Goal: Transaction & Acquisition: Obtain resource

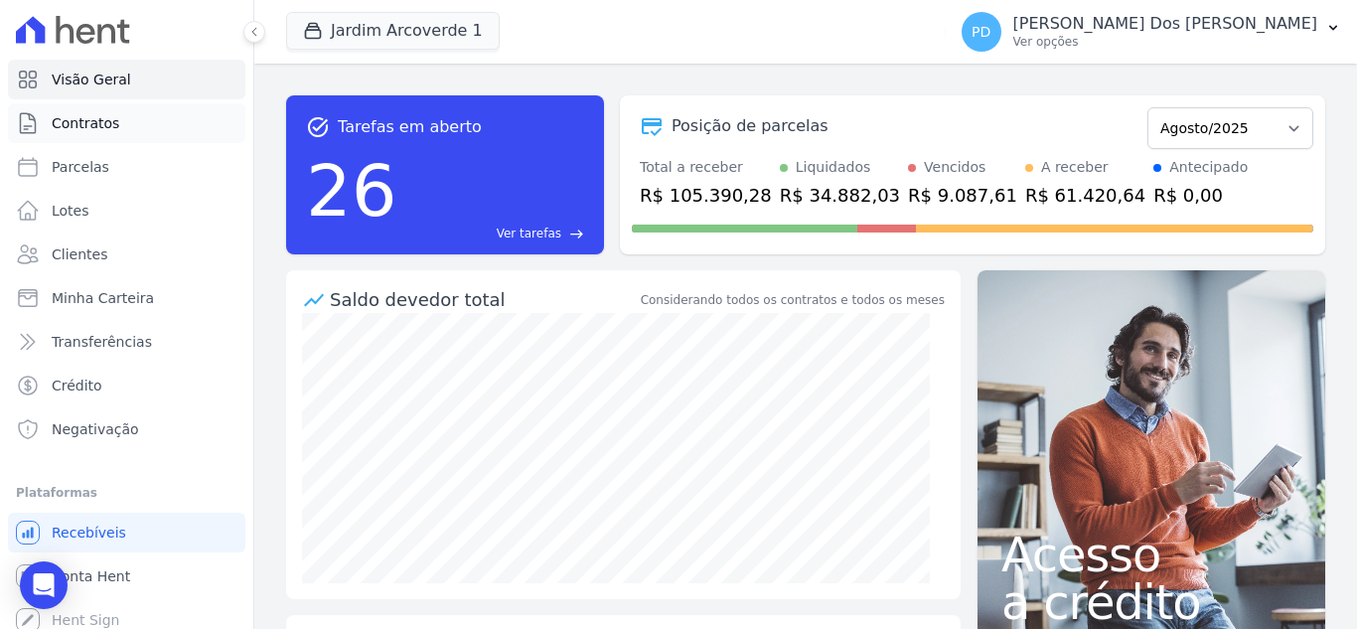
click at [85, 120] on span "Contratos" at bounding box center [86, 123] width 68 height 20
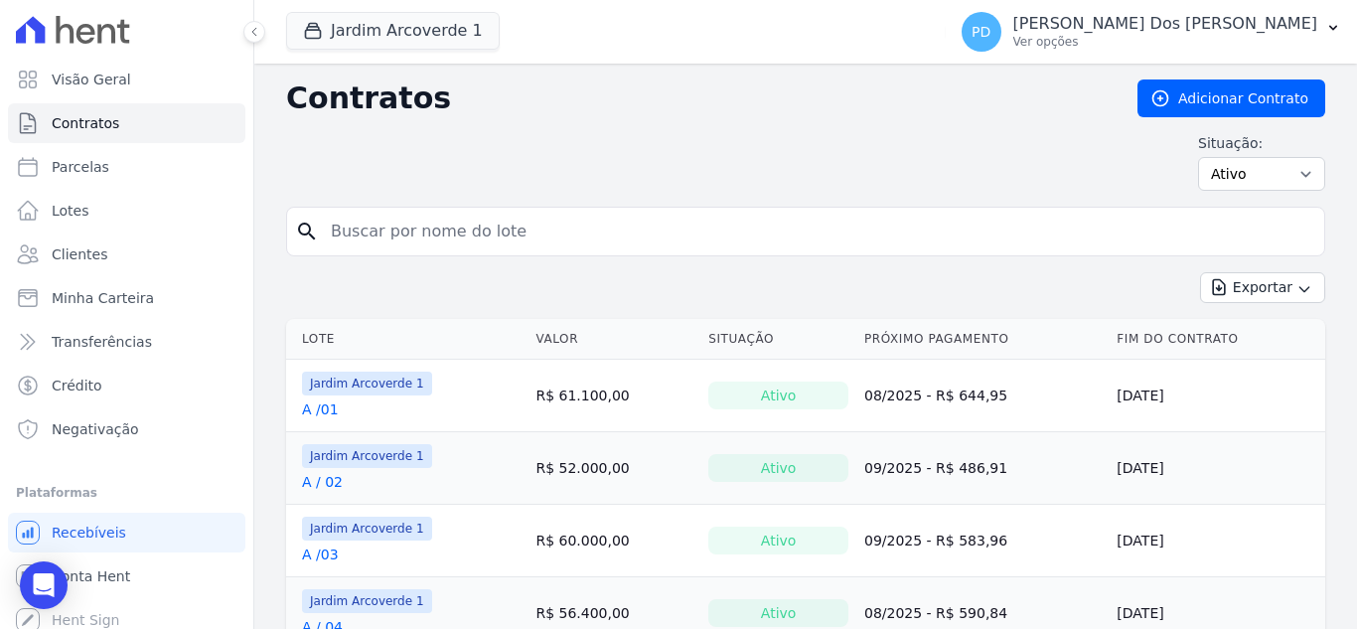
click at [389, 222] on input "search" at bounding box center [817, 232] width 997 height 40
type input "i / 25"
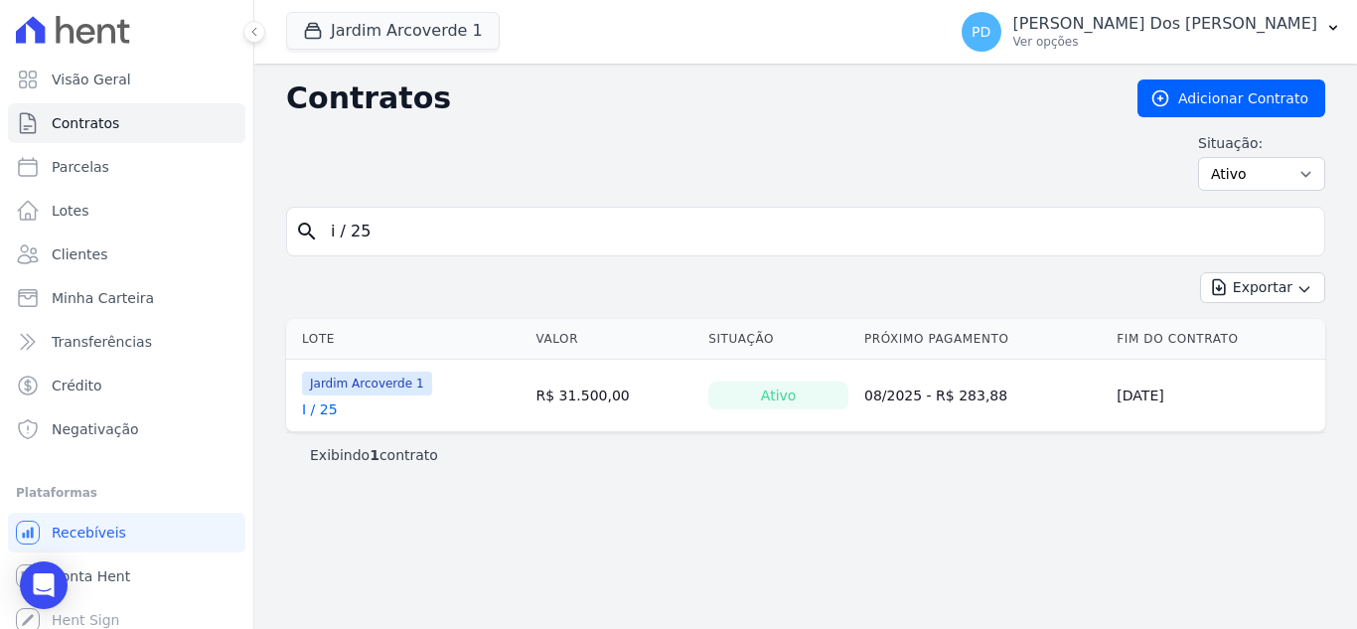
click at [322, 421] on td "Jardim Arcoverde 1 I / 25" at bounding box center [406, 396] width 241 height 72
click at [322, 417] on link "I / 25" at bounding box center [320, 409] width 36 height 20
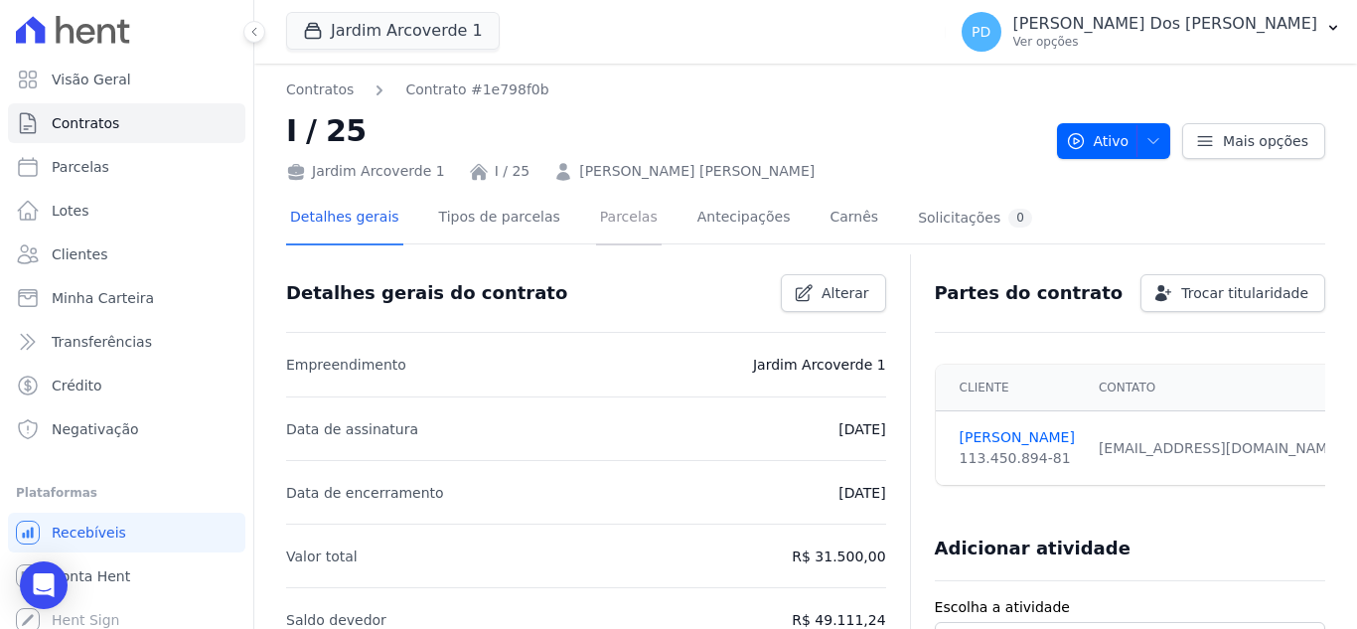
click at [610, 213] on link "Parcelas" at bounding box center [629, 219] width 66 height 53
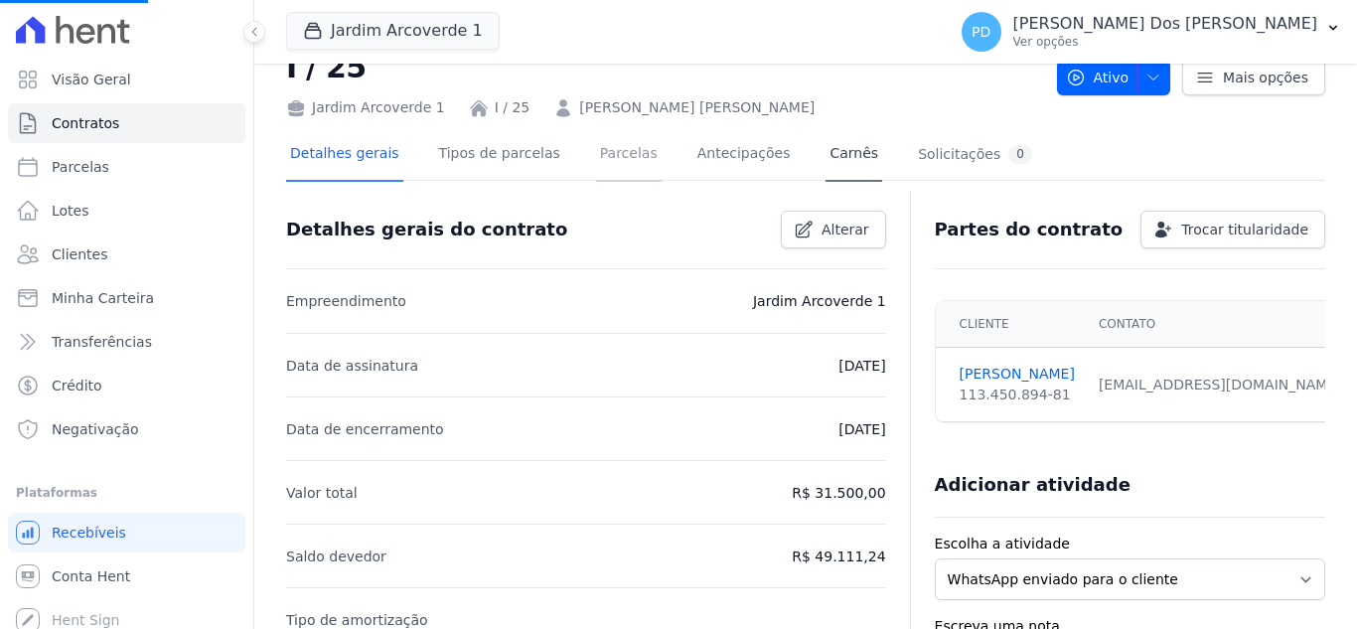
scroll to position [99, 0]
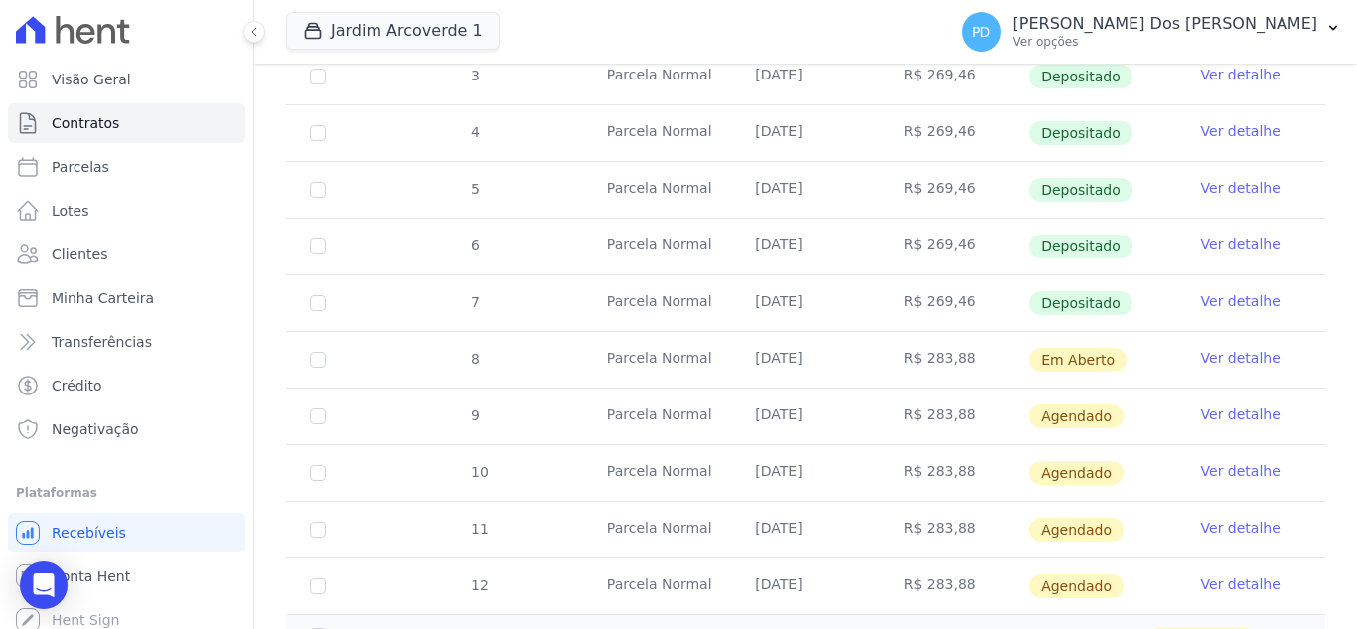
scroll to position [596, 0]
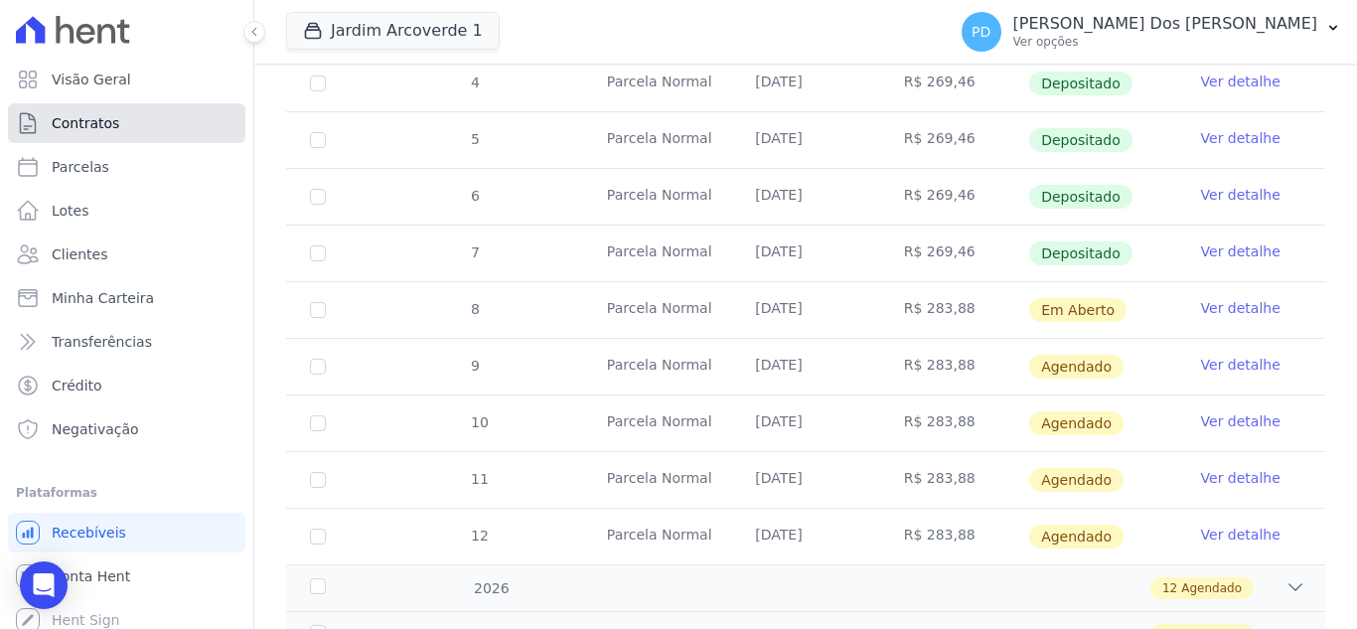
click at [82, 120] on span "Contratos" at bounding box center [86, 123] width 68 height 20
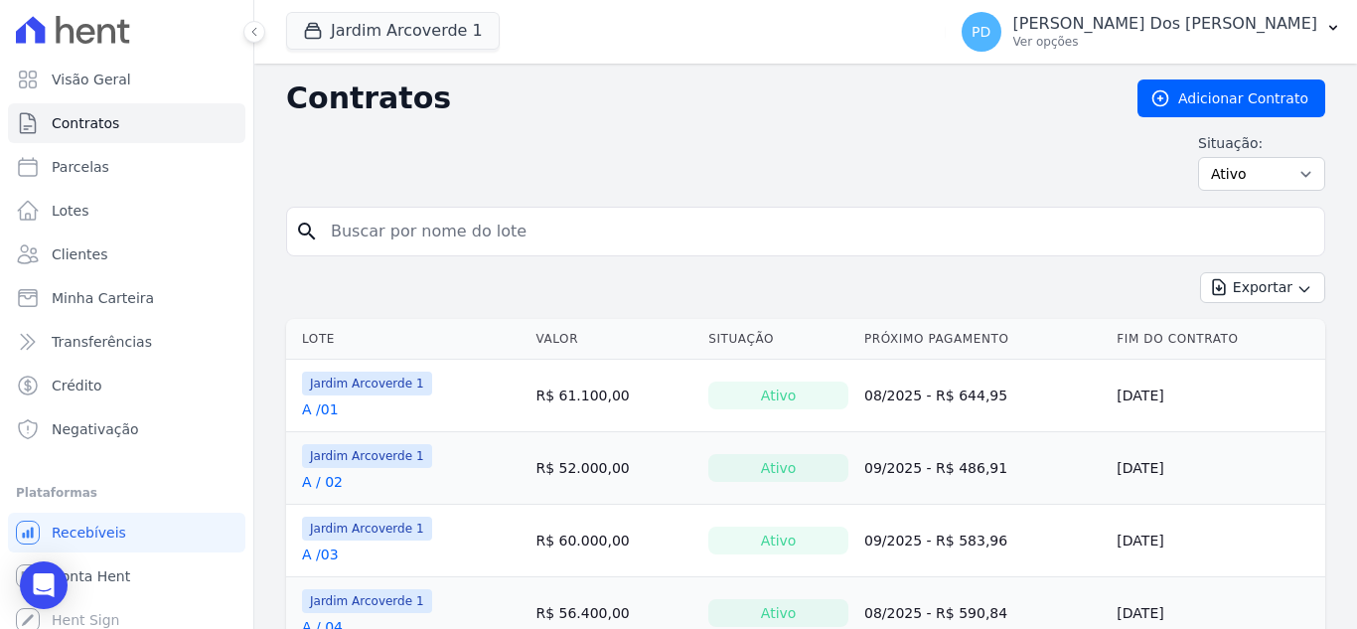
click at [406, 234] on input "search" at bounding box center [817, 232] width 997 height 40
type input "i / 07"
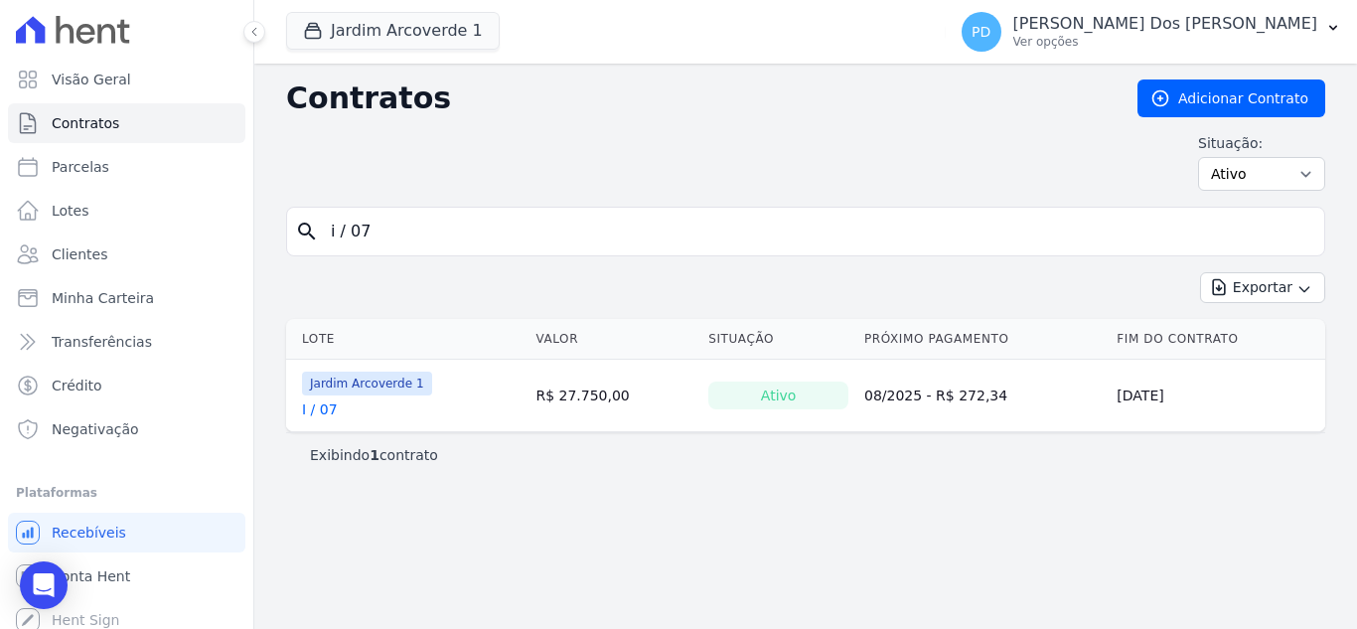
click at [318, 403] on link "I / 07" at bounding box center [320, 409] width 36 height 20
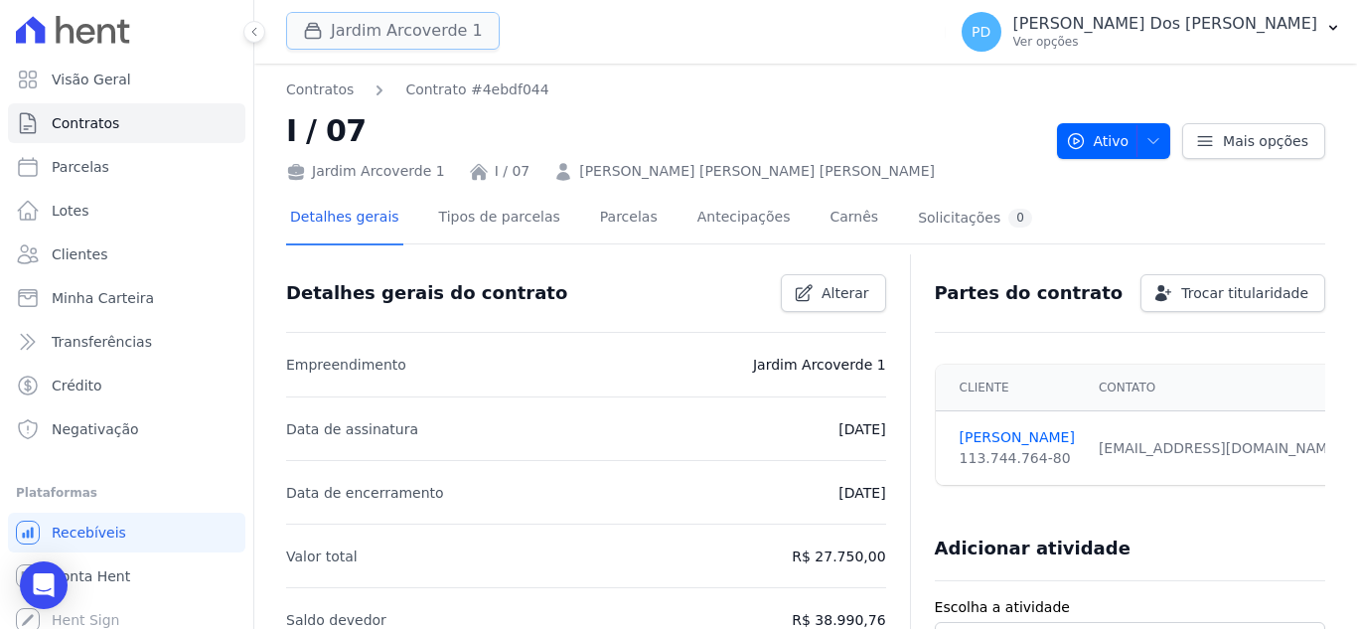
click at [391, 34] on button "Jardim Arcoverde 1" at bounding box center [393, 31] width 214 height 38
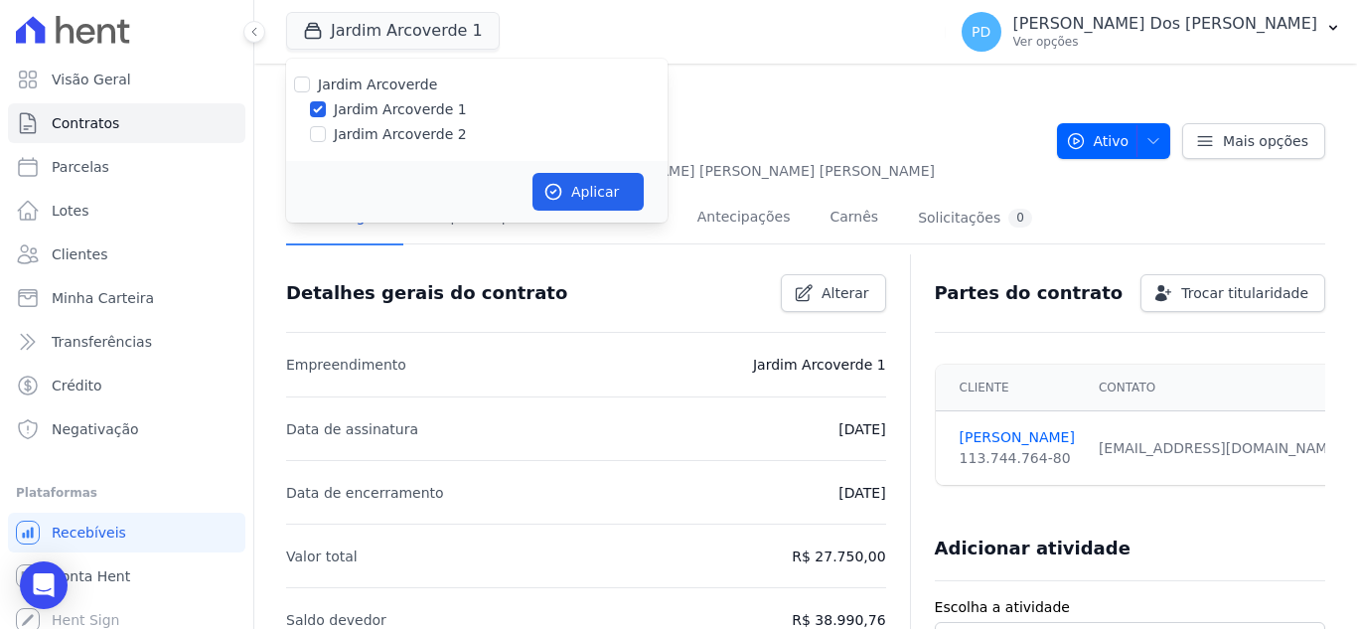
click at [392, 139] on label "Jardim Arcoverde 2" at bounding box center [400, 134] width 133 height 21
click at [326, 139] on input "Jardim Arcoverde 2" at bounding box center [318, 134] width 16 height 16
checkbox input "true"
click at [565, 180] on button "Aplicar" at bounding box center [588, 192] width 111 height 38
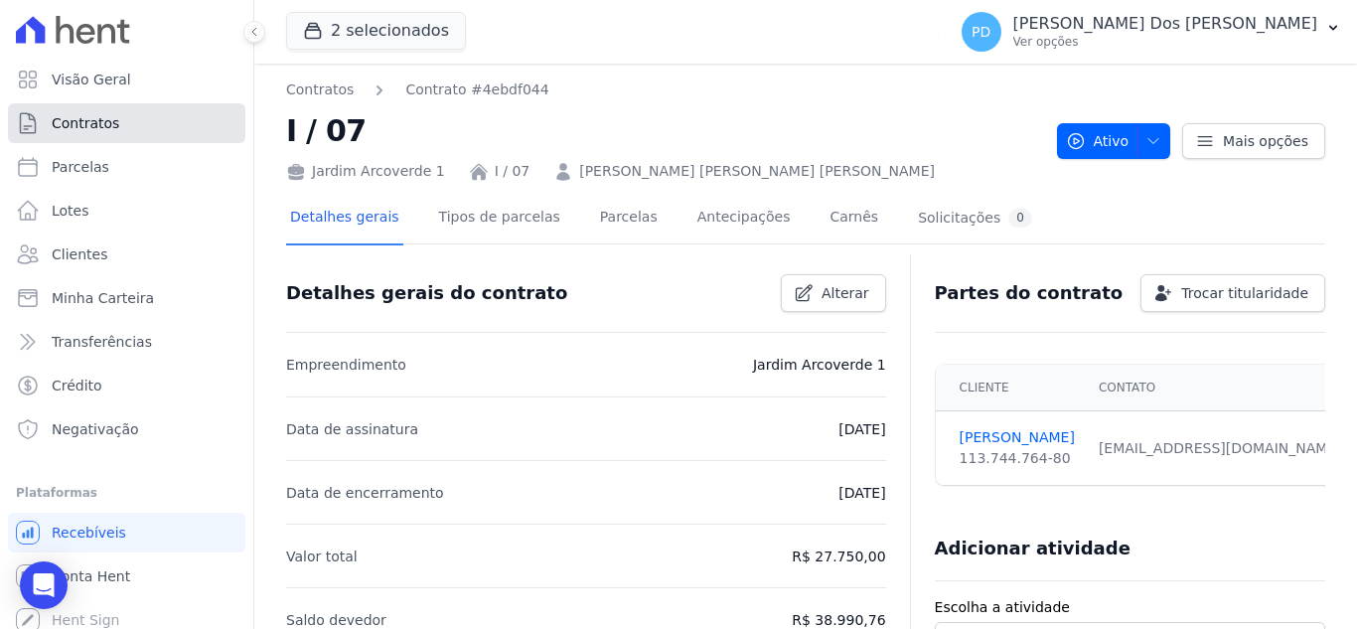
click at [75, 123] on span "Contratos" at bounding box center [86, 123] width 68 height 20
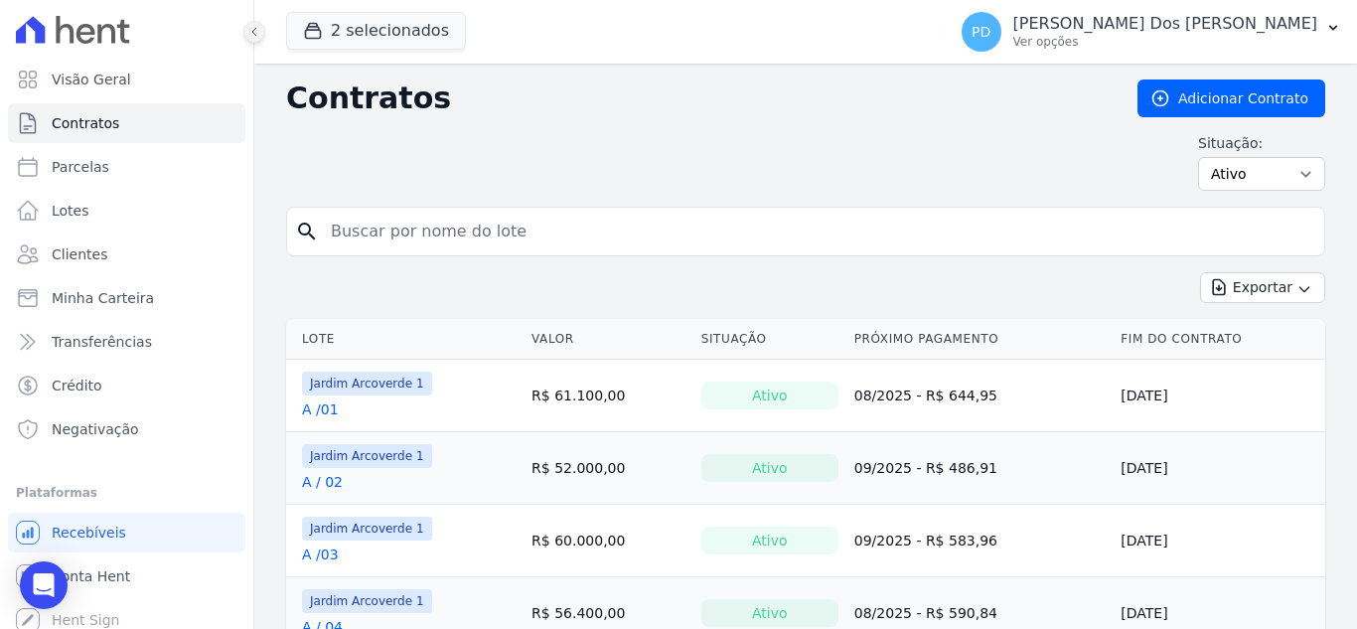
click at [252, 36] on icon at bounding box center [254, 32] width 12 height 12
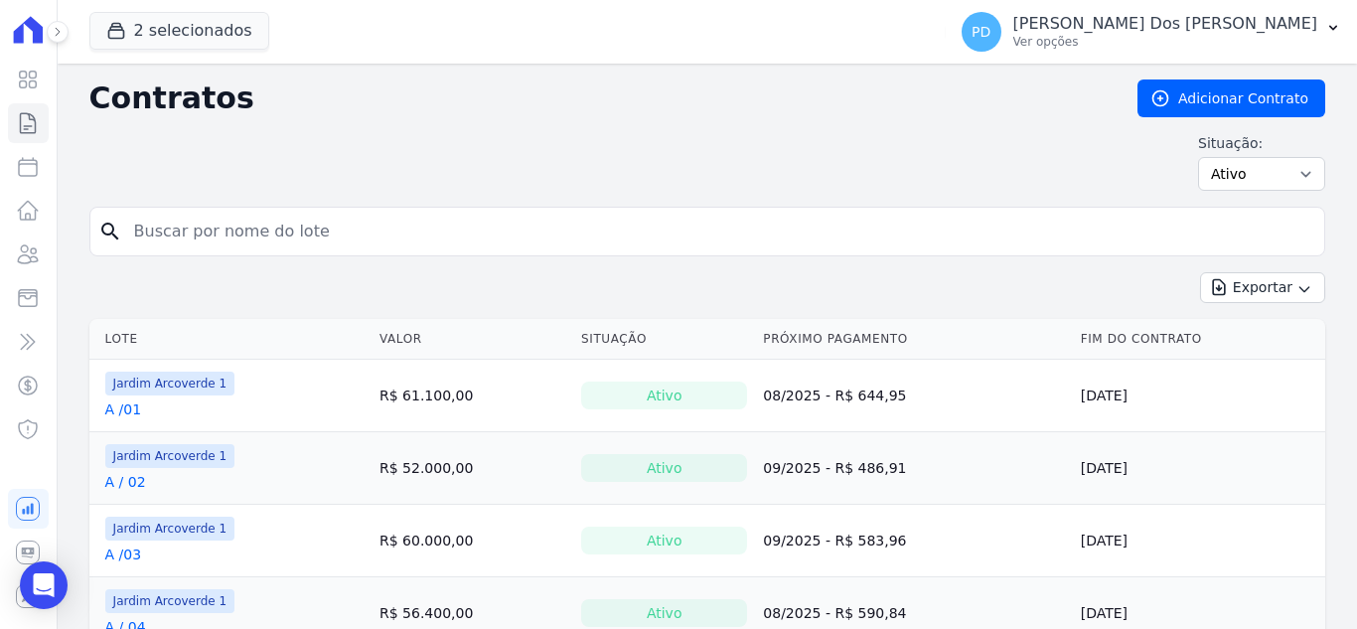
click at [360, 234] on input "search" at bounding box center [719, 232] width 1194 height 40
type input "i / 07"
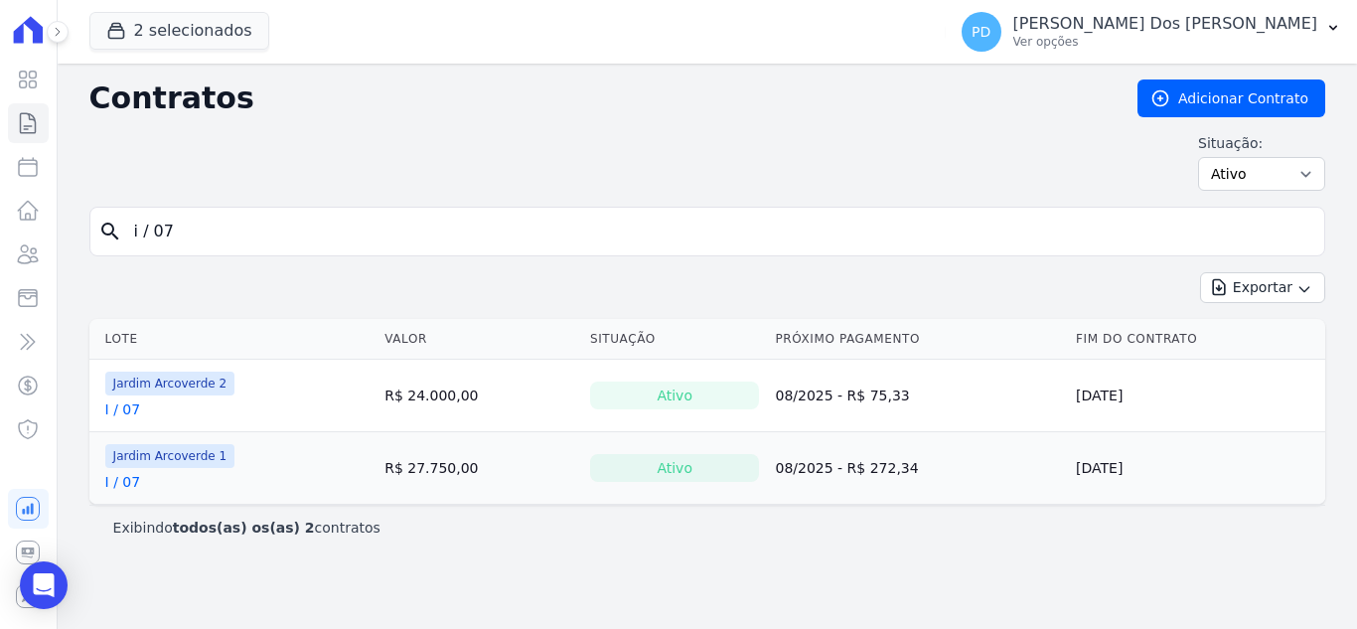
click at [126, 409] on link "I / 07" at bounding box center [123, 409] width 36 height 20
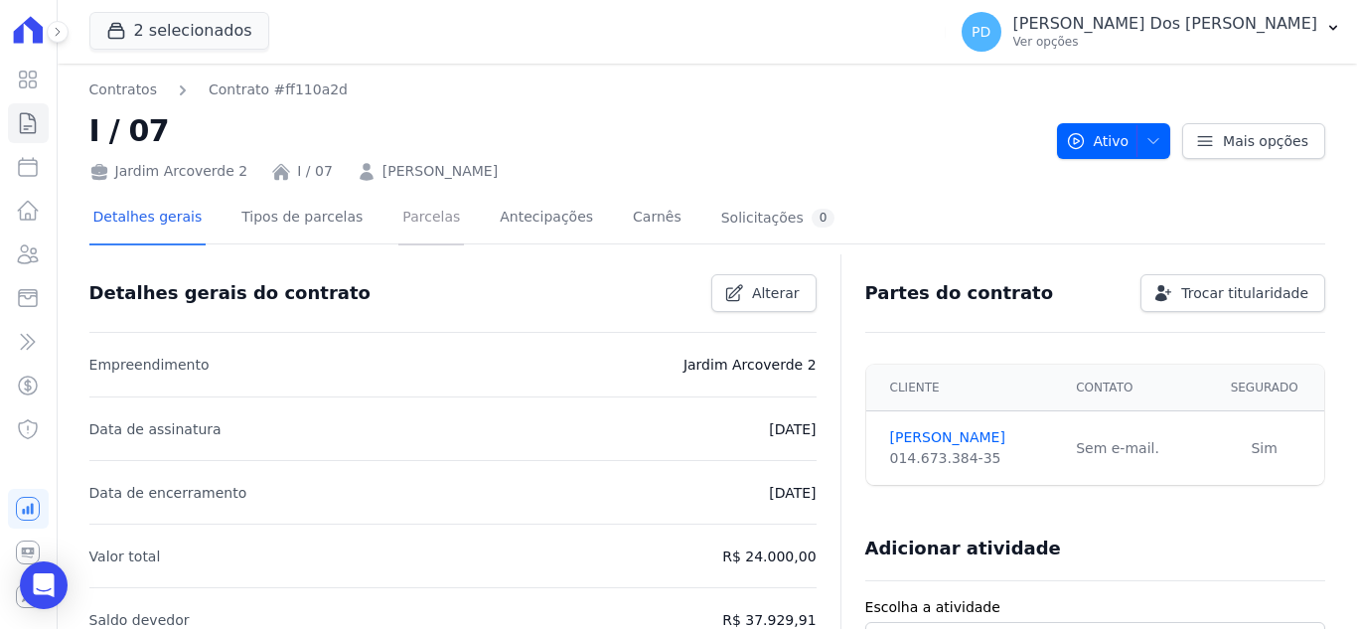
click at [414, 221] on link "Parcelas" at bounding box center [431, 219] width 66 height 53
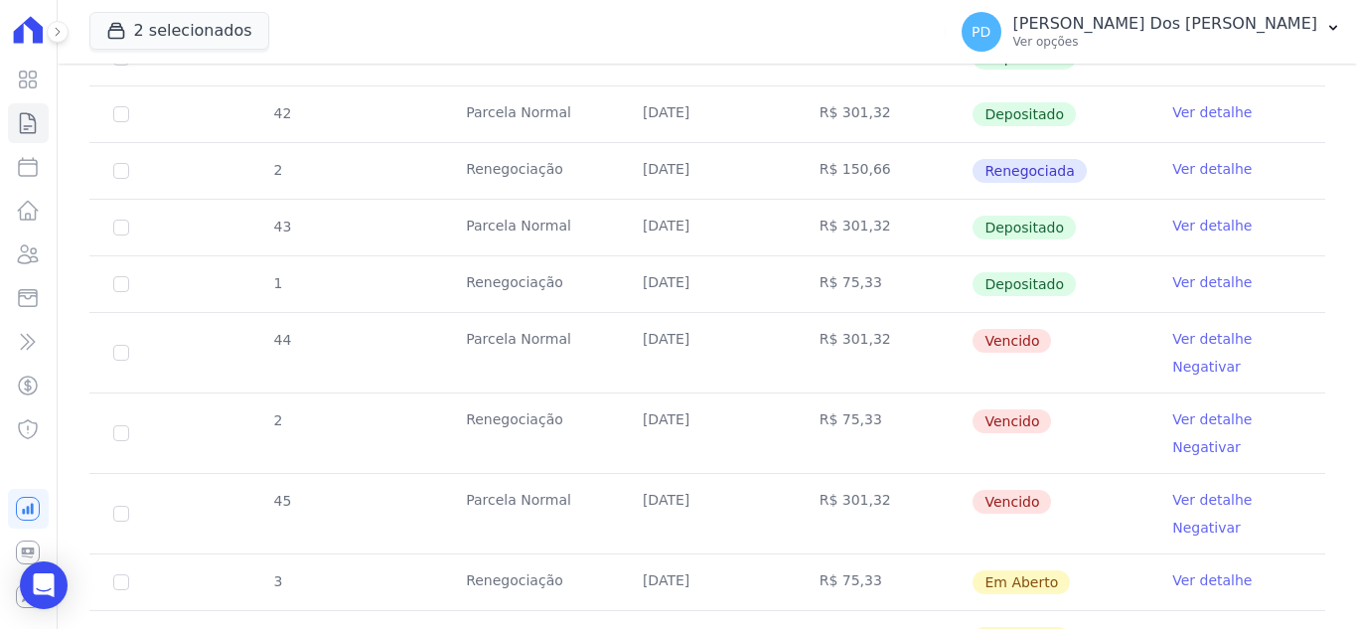
scroll to position [894, 0]
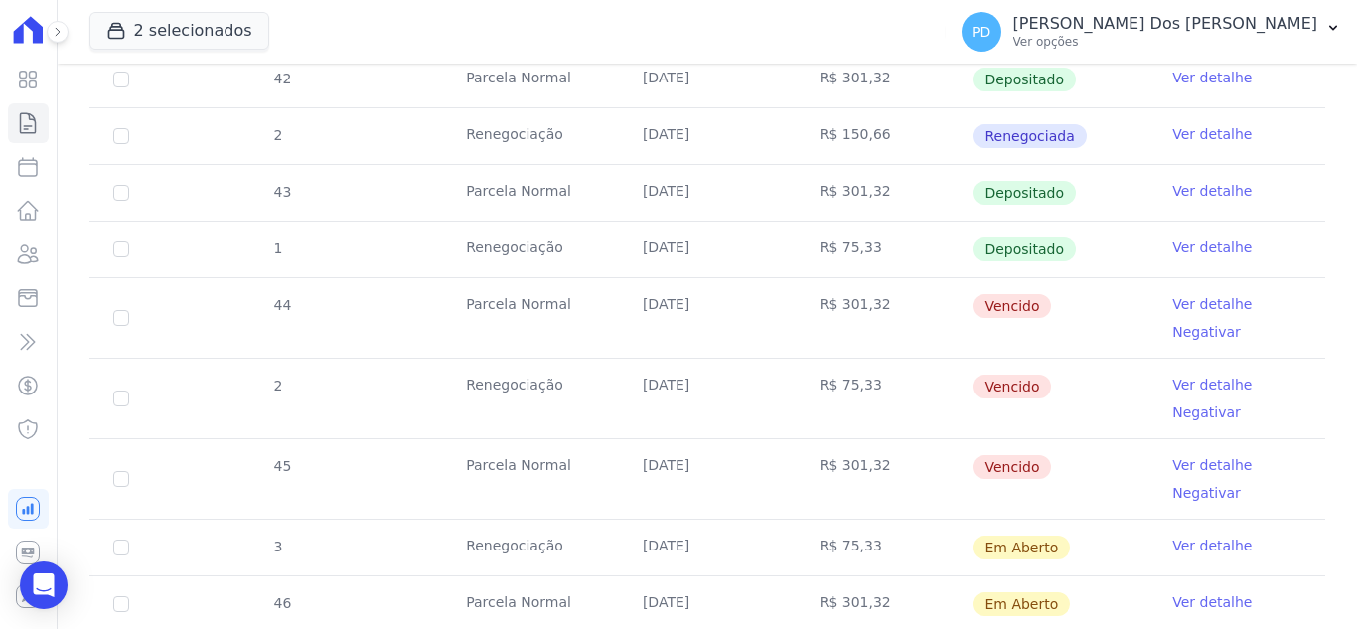
click at [1205, 302] on link "Ver detalhe" at bounding box center [1211, 304] width 79 height 20
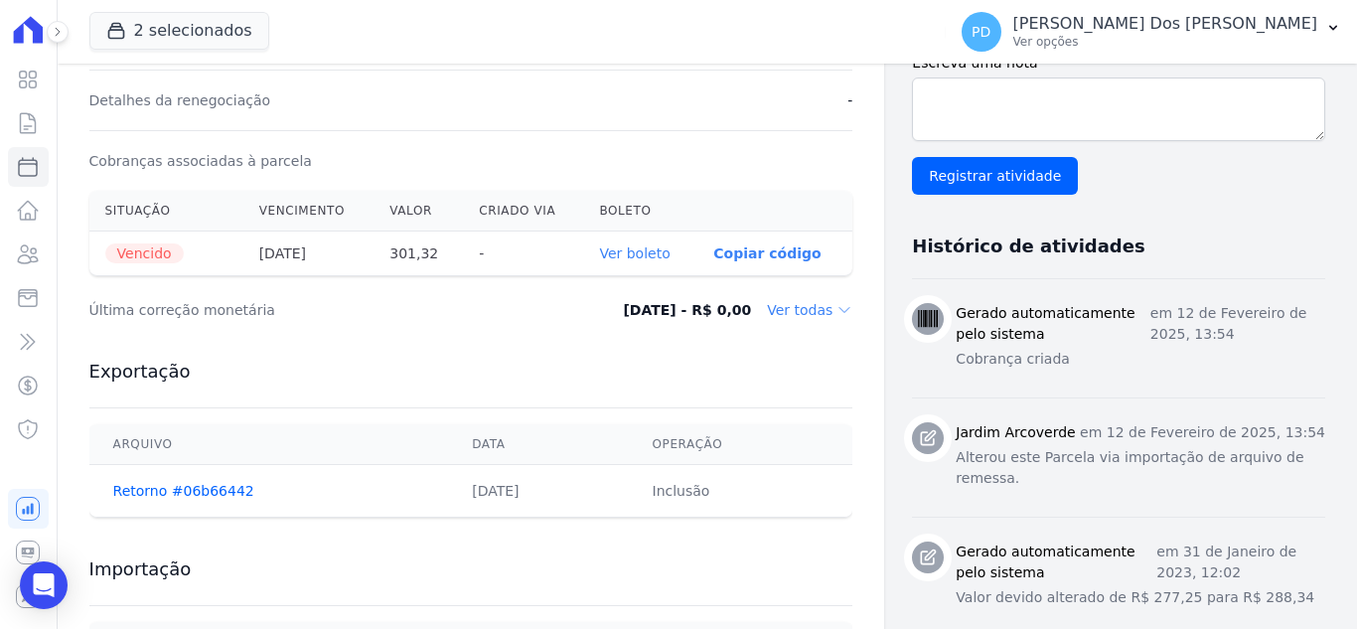
scroll to position [596, 0]
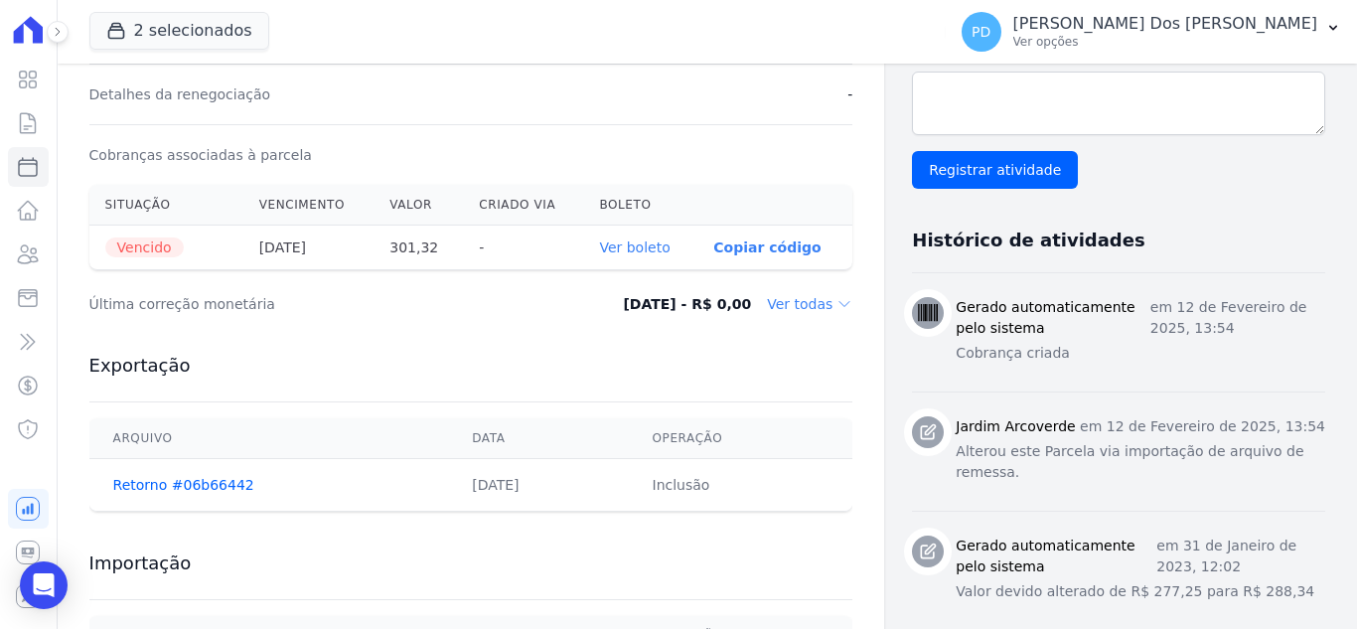
click at [642, 247] on link "Ver boleto" at bounding box center [634, 247] width 71 height 16
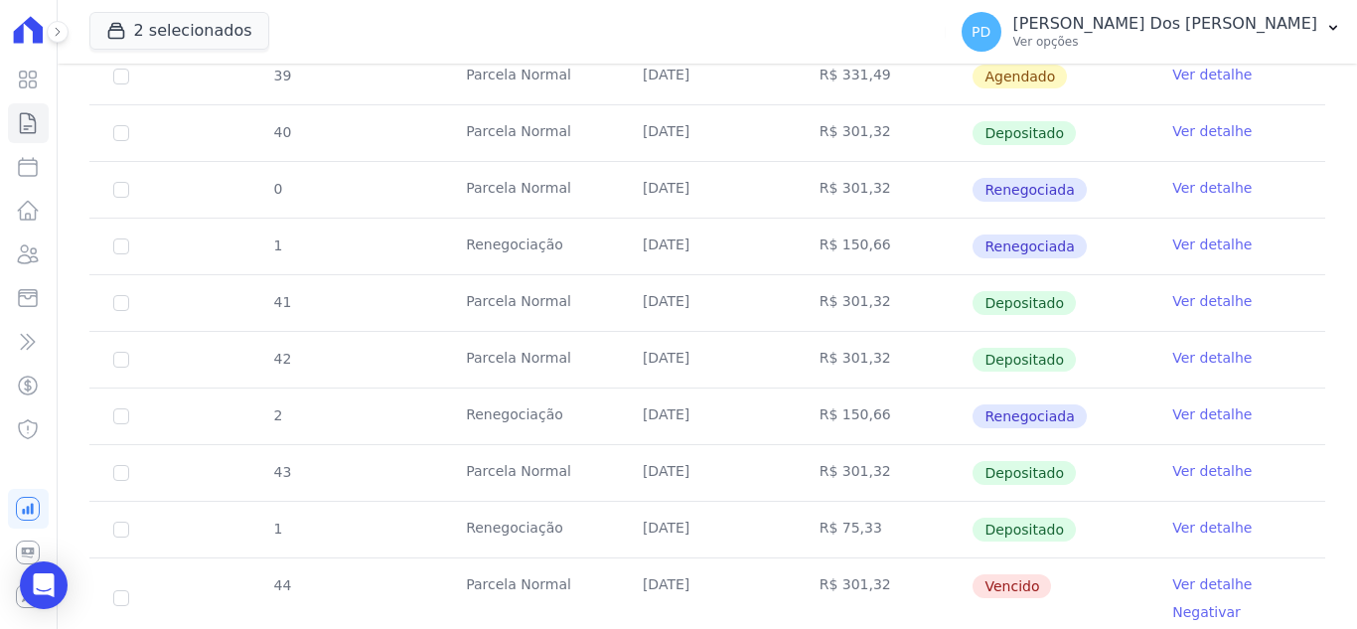
scroll to position [894, 0]
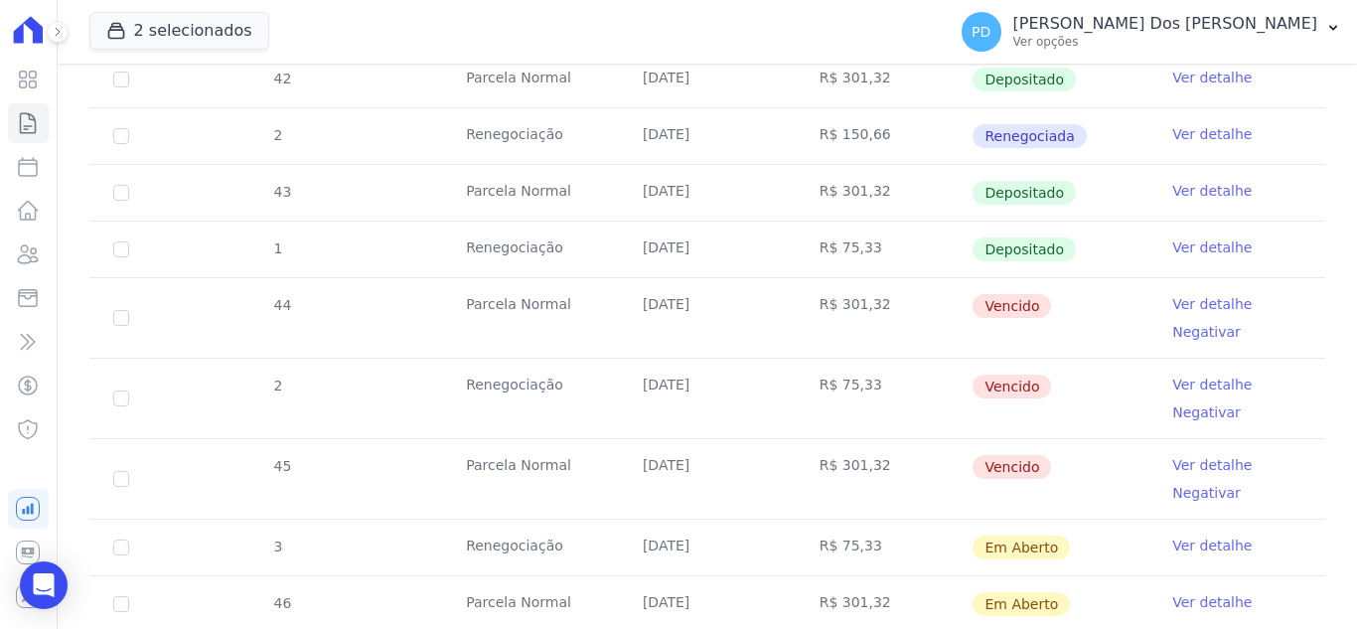
click at [1209, 383] on link "Ver detalhe" at bounding box center [1211, 385] width 79 height 20
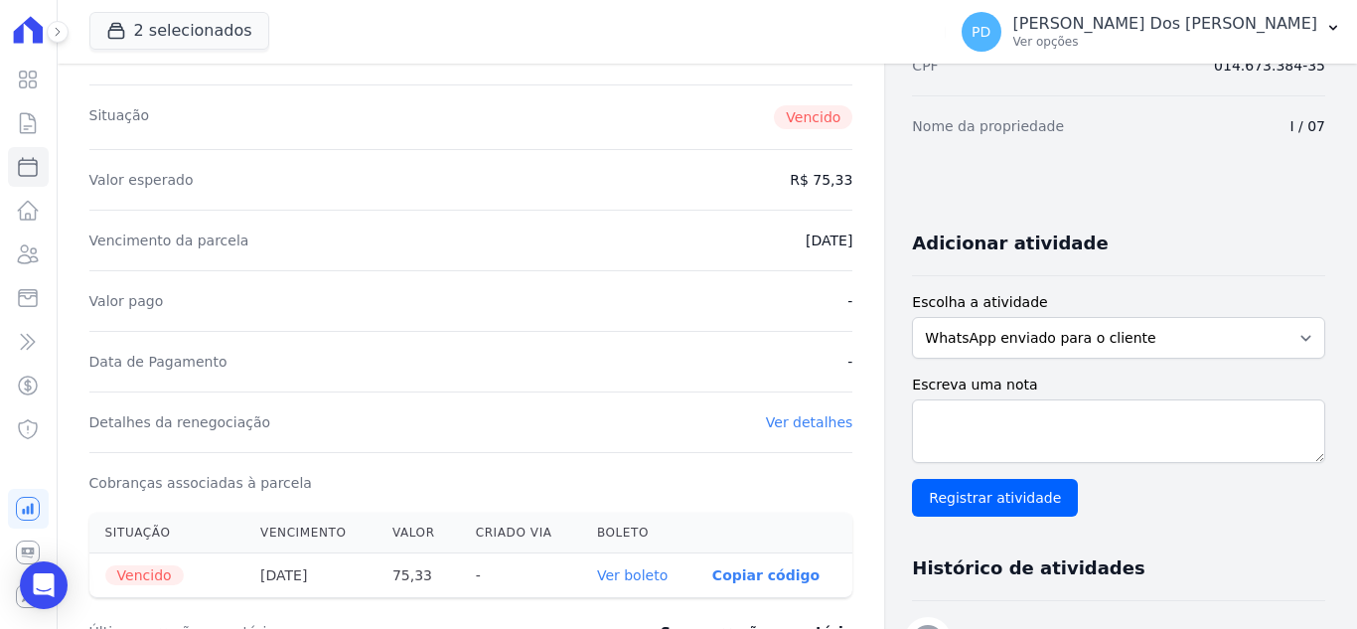
scroll to position [596, 0]
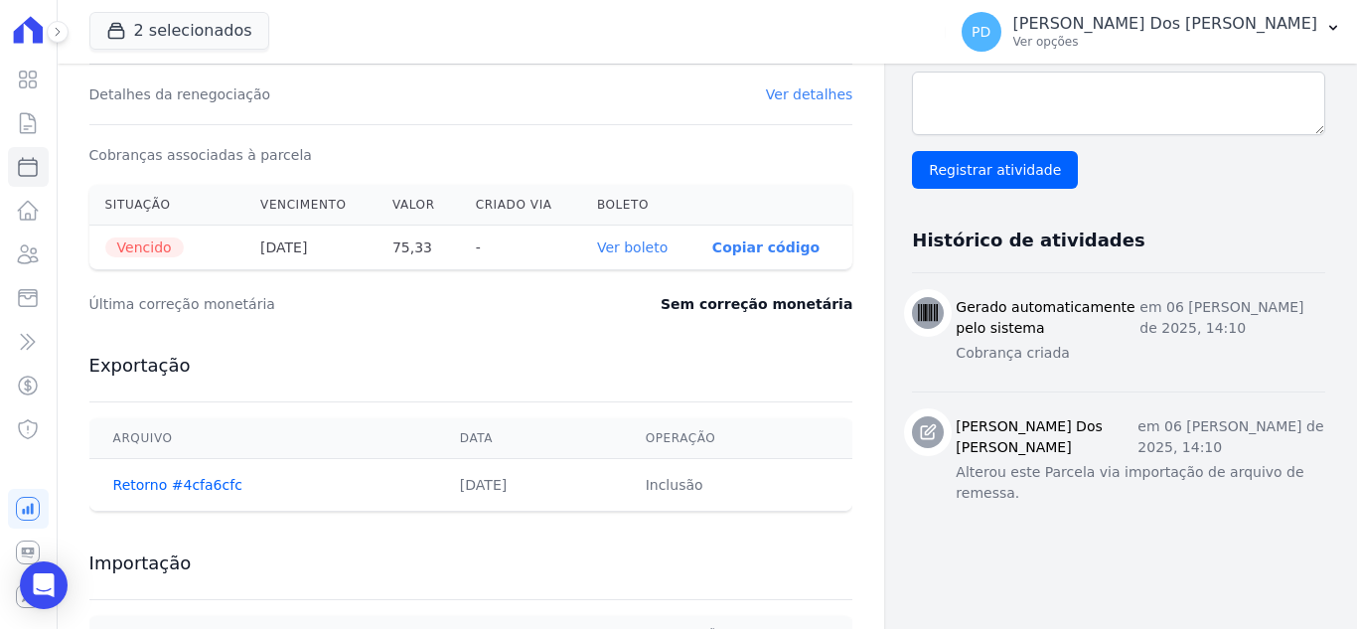
click at [653, 252] on link "Ver boleto" at bounding box center [632, 247] width 71 height 16
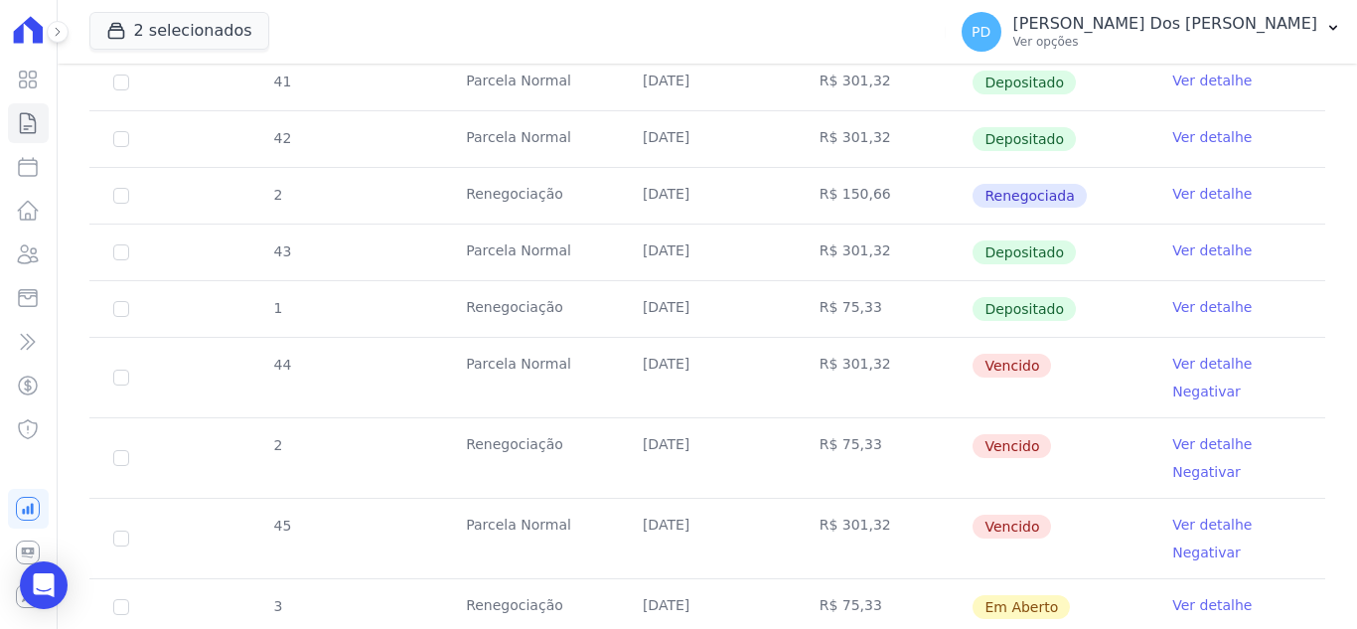
scroll to position [894, 0]
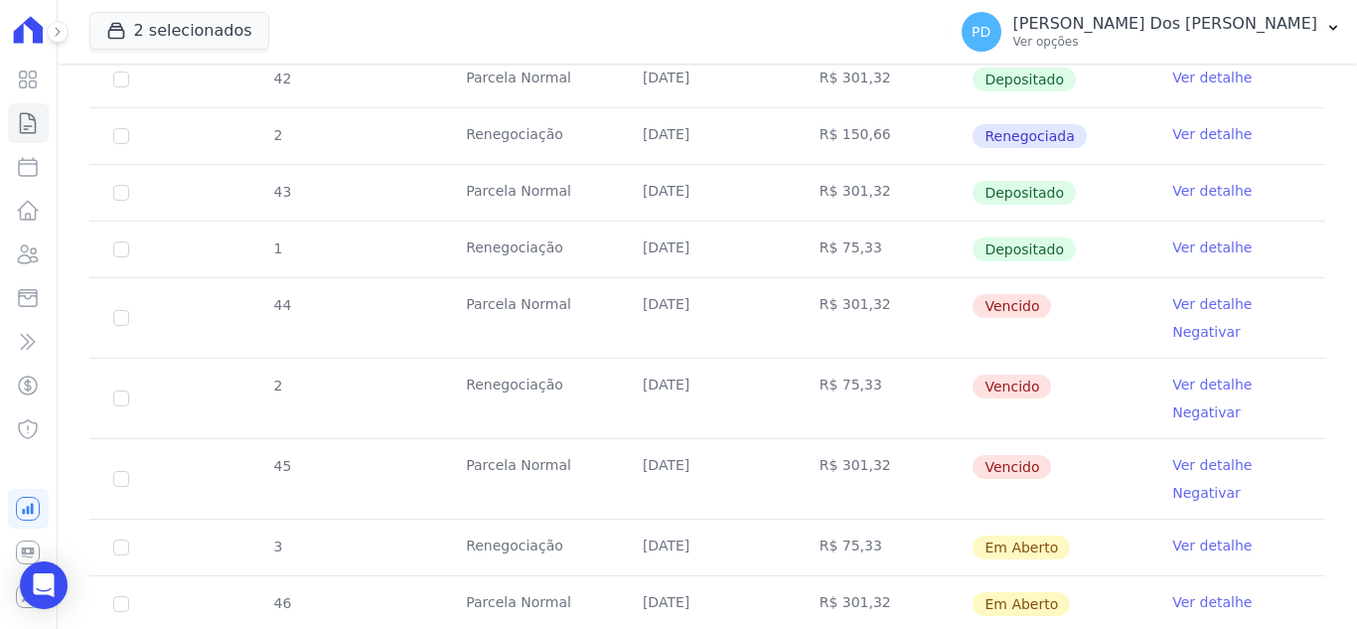
click at [1203, 464] on link "Ver detalhe" at bounding box center [1211, 465] width 79 height 20
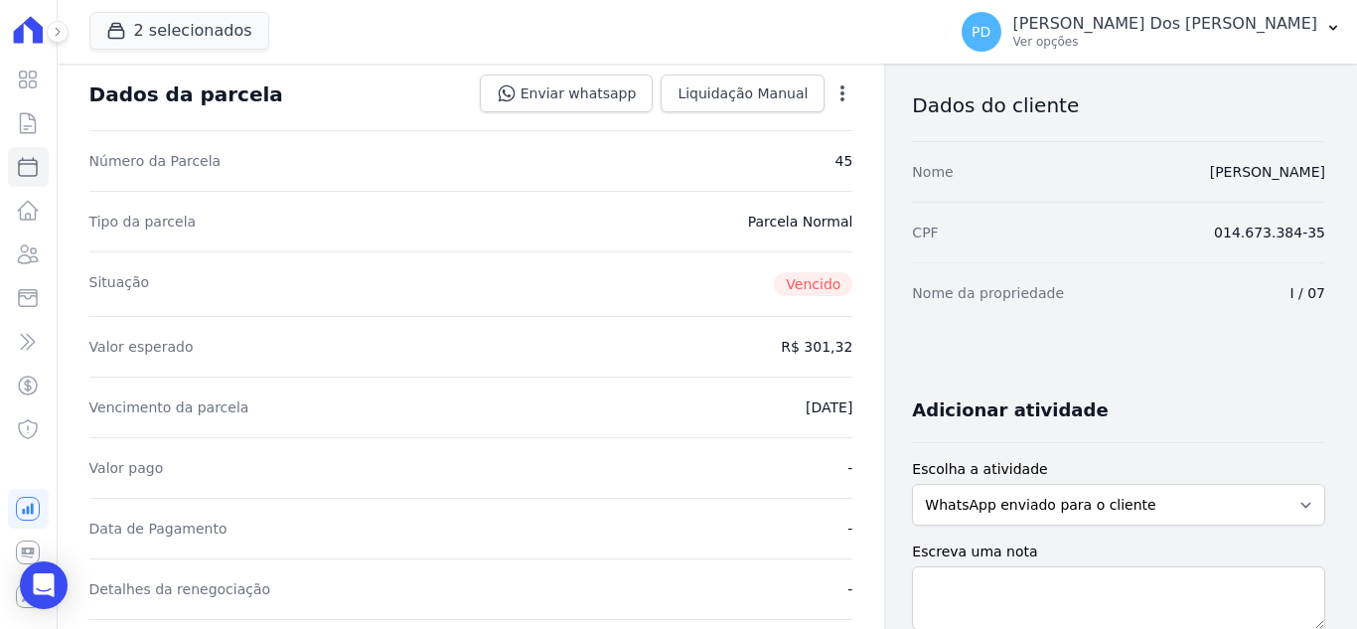
scroll to position [397, 0]
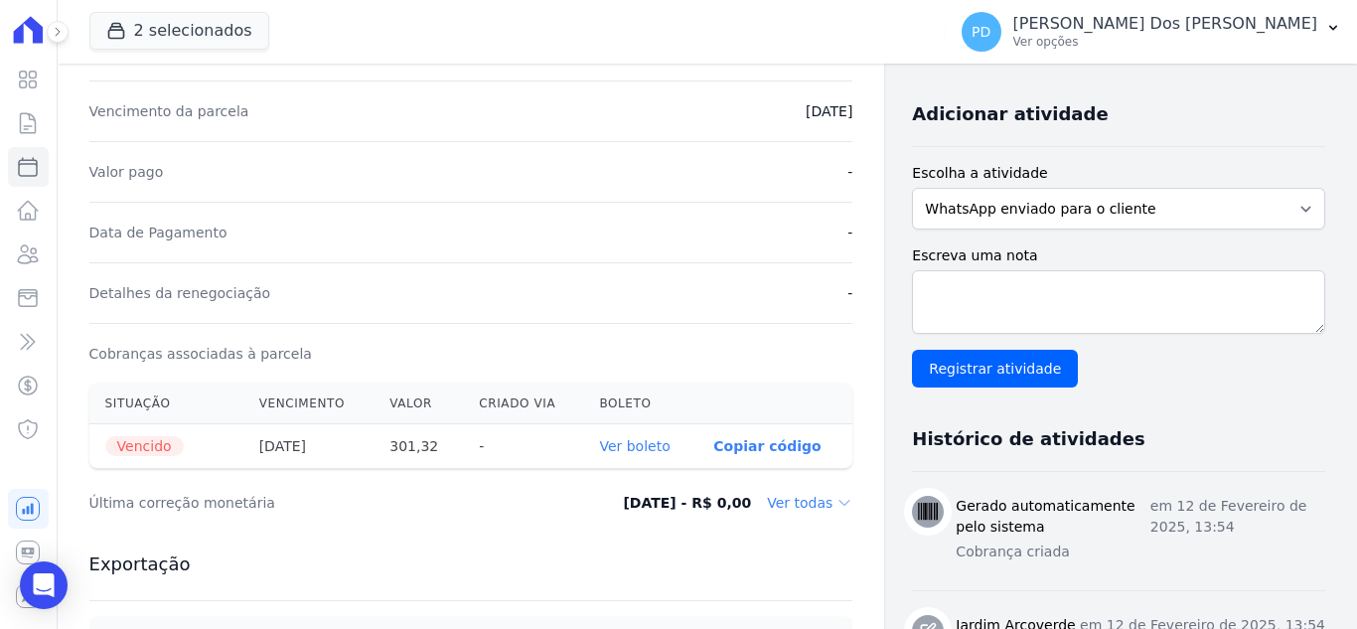
click at [633, 441] on link "Ver boleto" at bounding box center [634, 446] width 71 height 16
click at [27, 125] on icon at bounding box center [28, 123] width 24 height 24
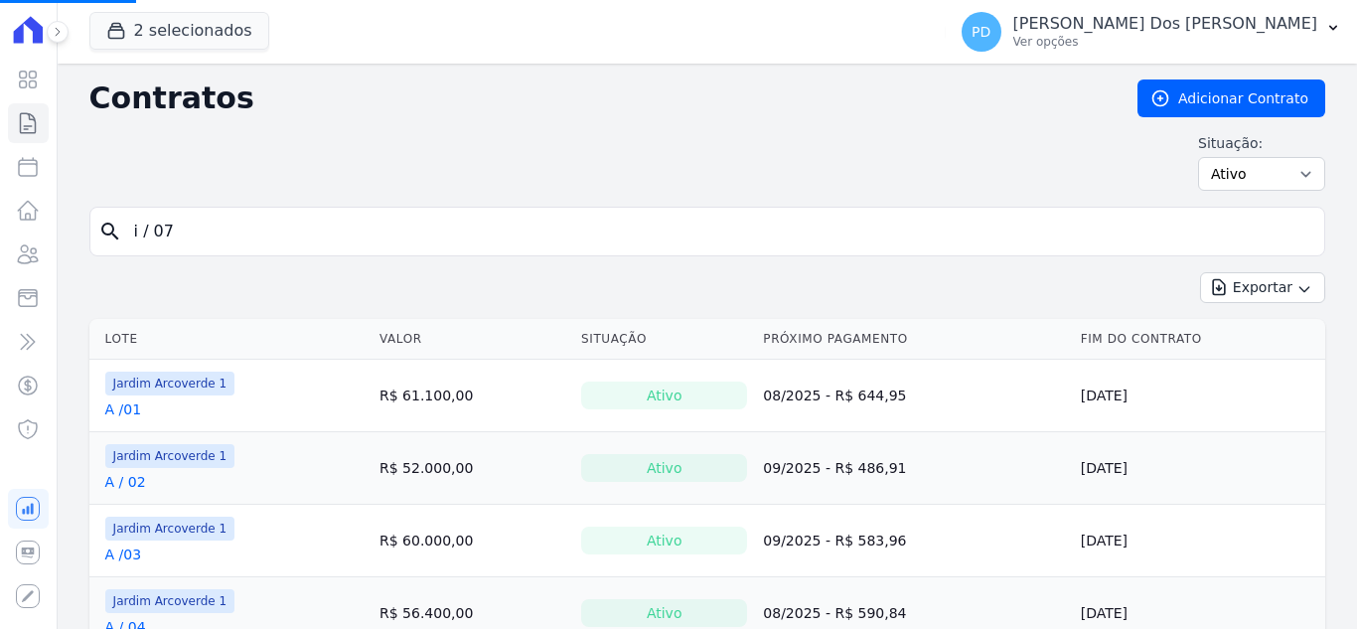
click at [258, 229] on input "i / 07" at bounding box center [719, 232] width 1194 height 40
drag, startPoint x: 258, startPoint y: 229, endPoint x: 241, endPoint y: 232, distance: 17.4
click at [241, 232] on input "search" at bounding box center [719, 232] width 1194 height 40
type input "h / 25"
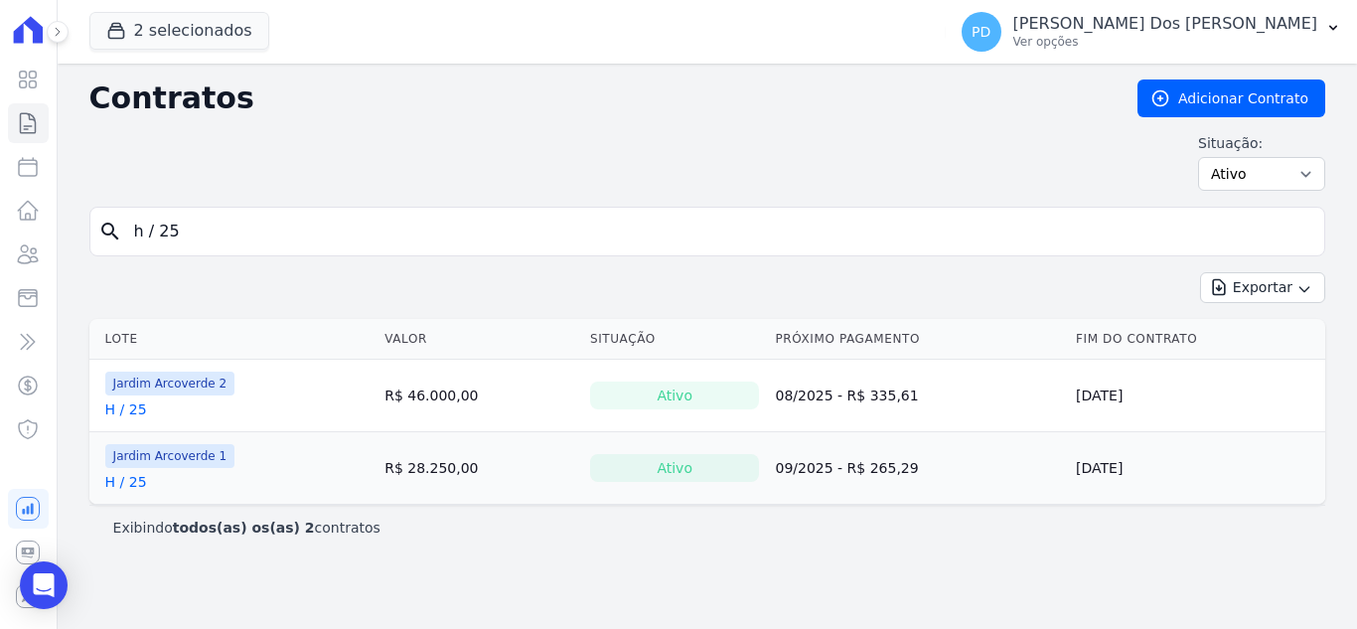
click at [137, 482] on link "H / 25" at bounding box center [126, 482] width 42 height 20
click at [123, 410] on link "H / 25" at bounding box center [126, 409] width 42 height 20
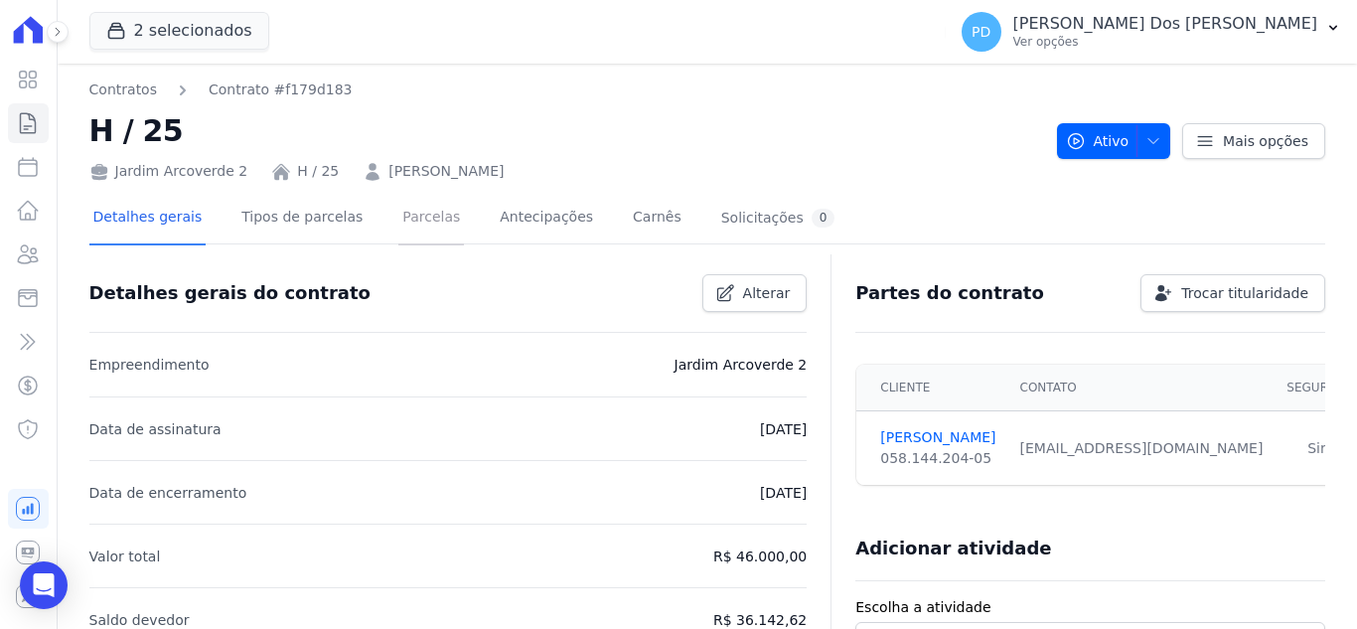
click at [411, 223] on link "Parcelas" at bounding box center [431, 219] width 66 height 53
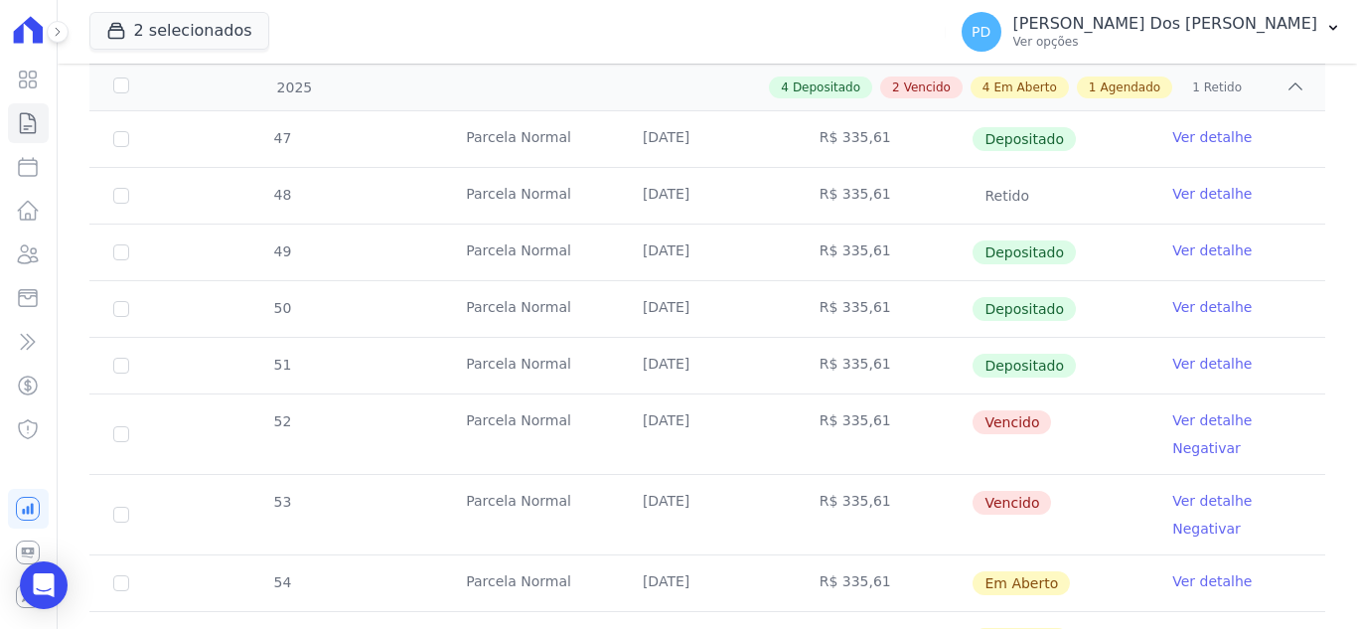
scroll to position [596, 0]
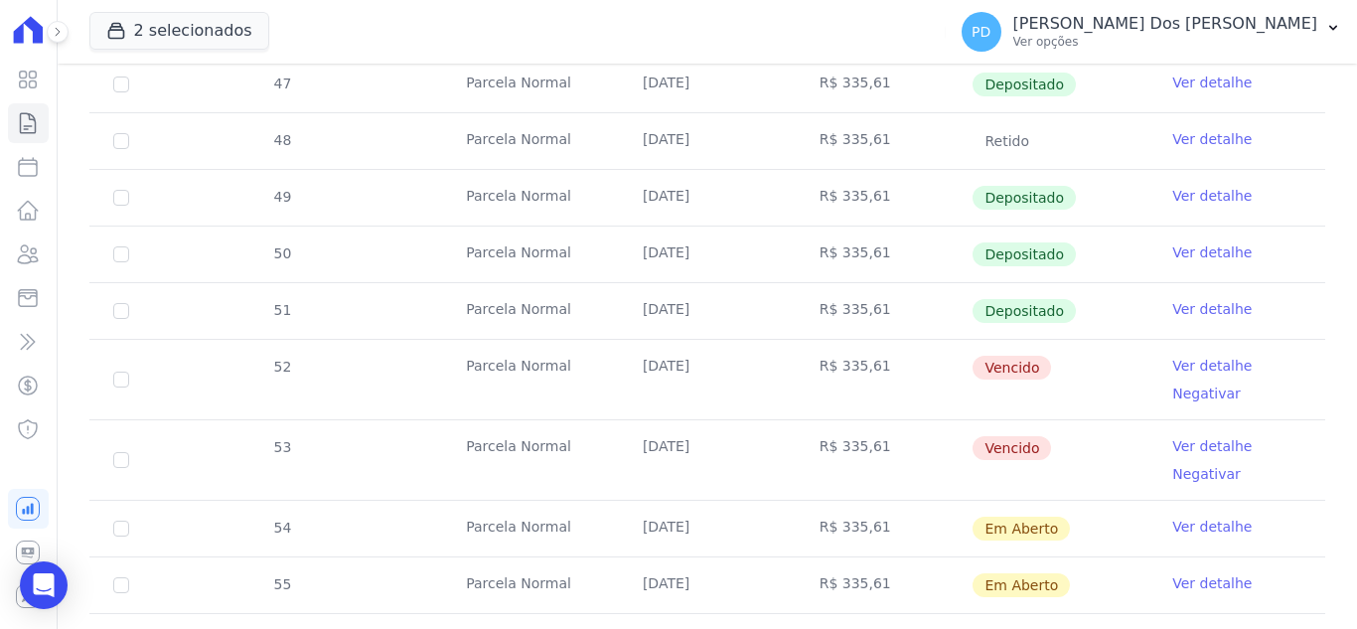
click at [1189, 360] on link "Ver detalhe" at bounding box center [1211, 366] width 79 height 20
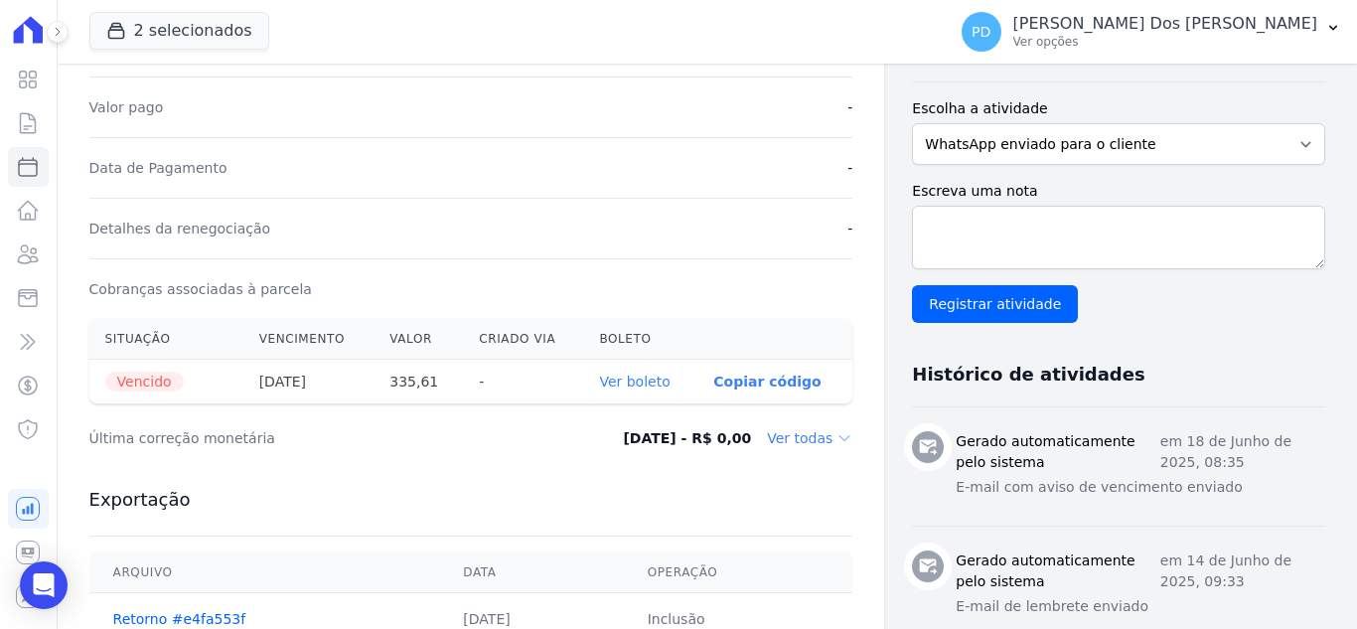
scroll to position [497, 0]
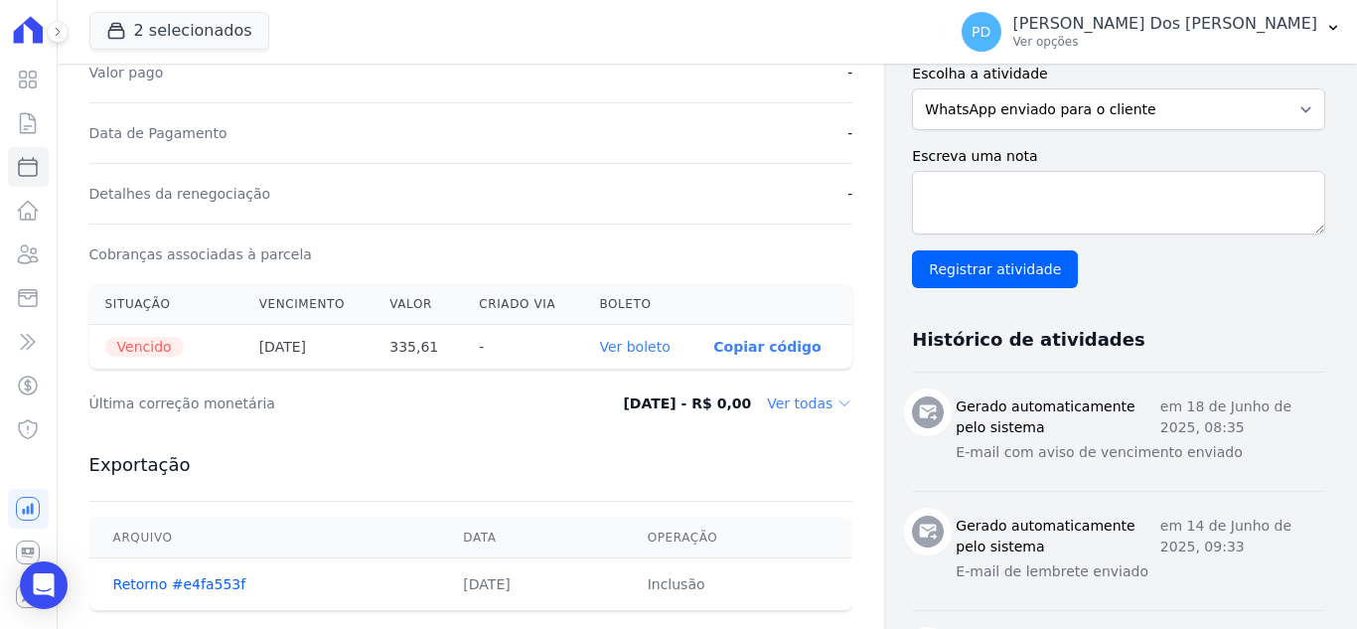
click at [641, 340] on link "Ver boleto" at bounding box center [634, 347] width 71 height 16
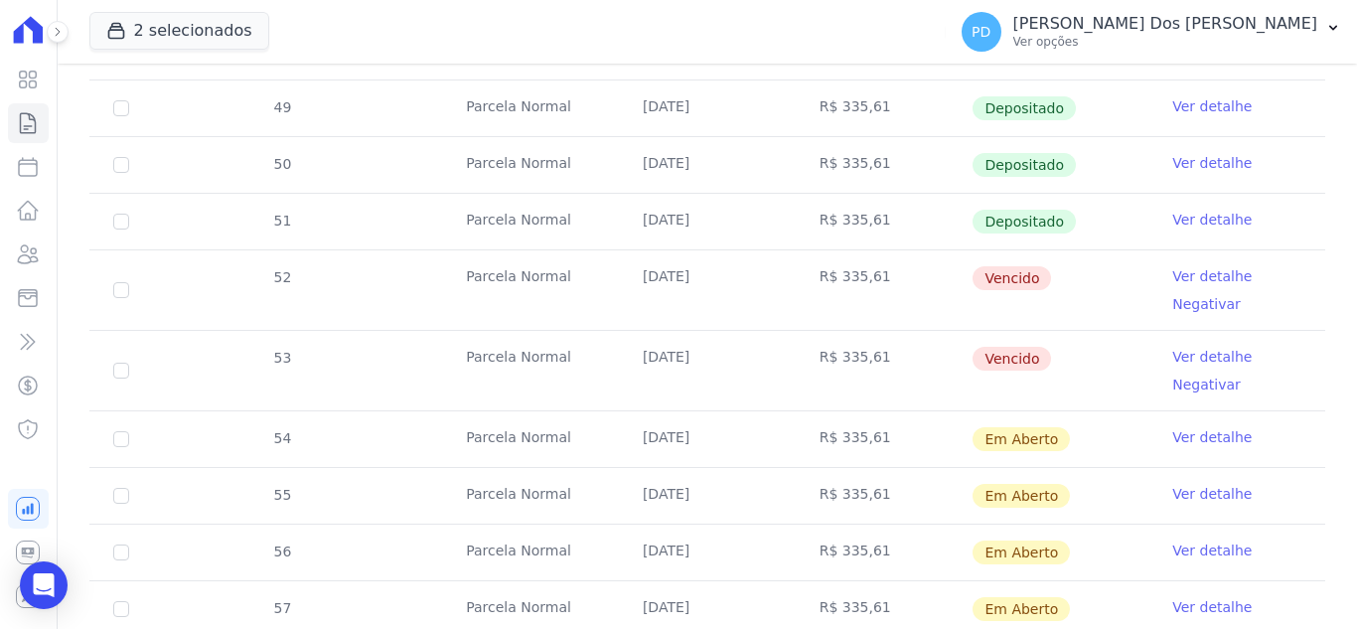
scroll to position [695, 0]
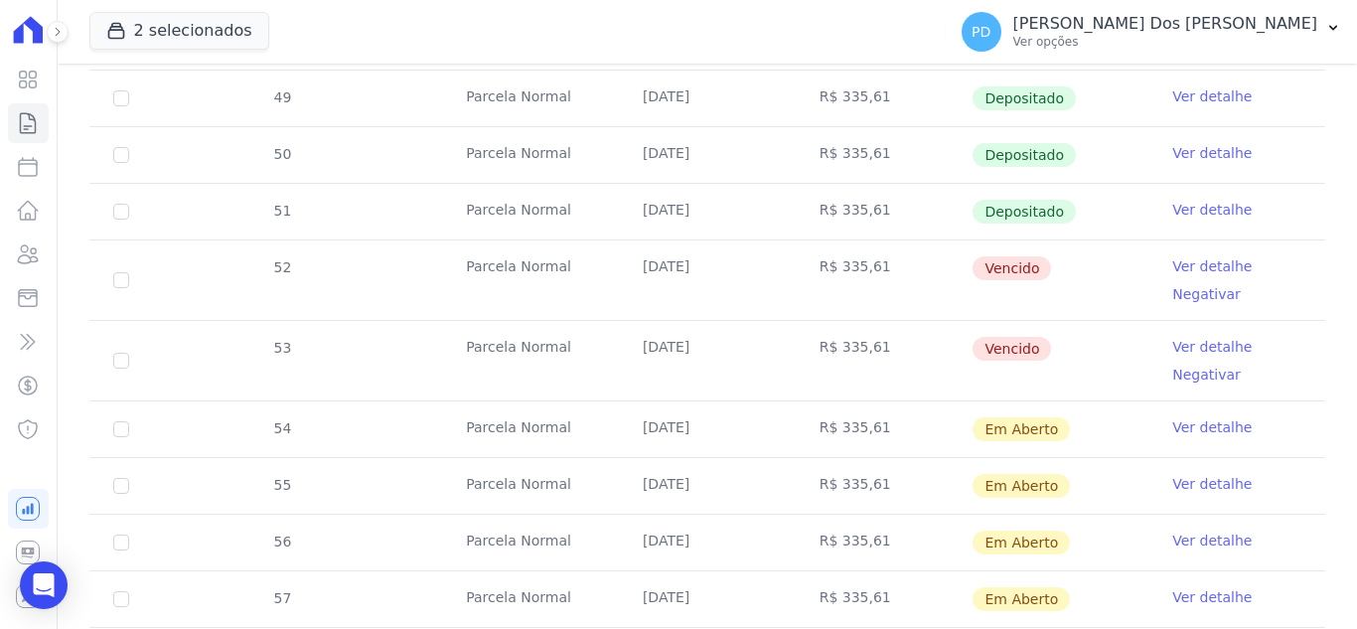
click at [1189, 348] on link "Ver detalhe" at bounding box center [1211, 347] width 79 height 20
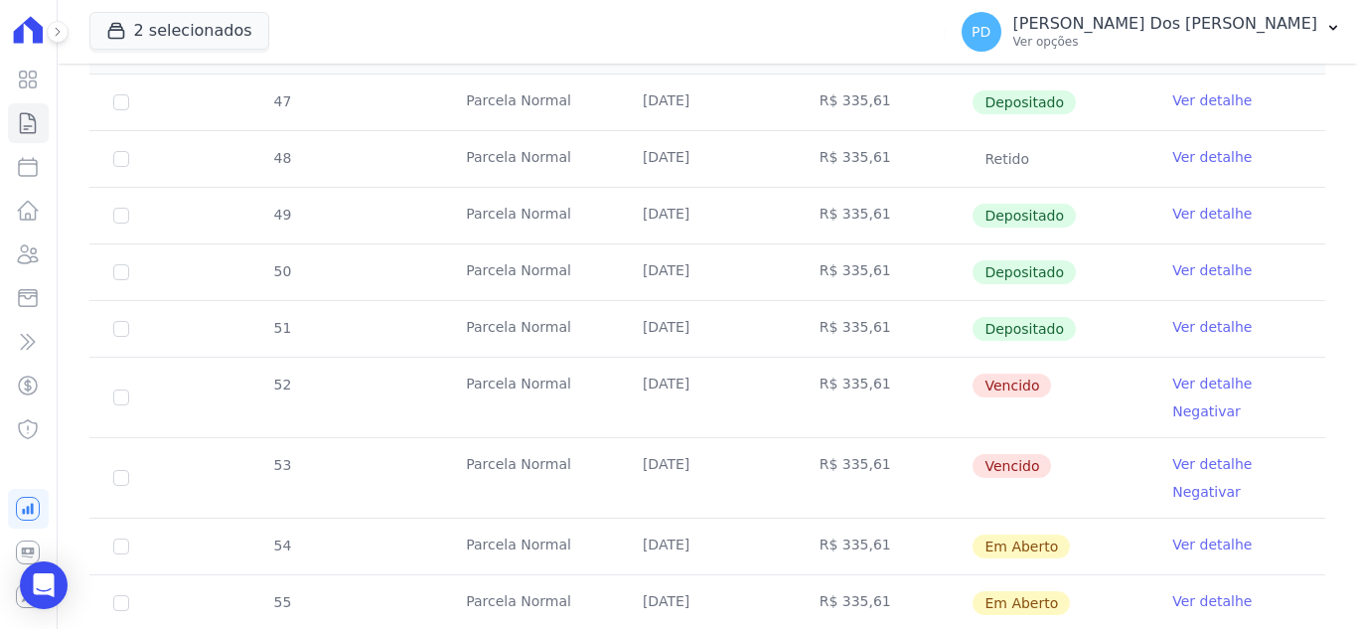
scroll to position [596, 0]
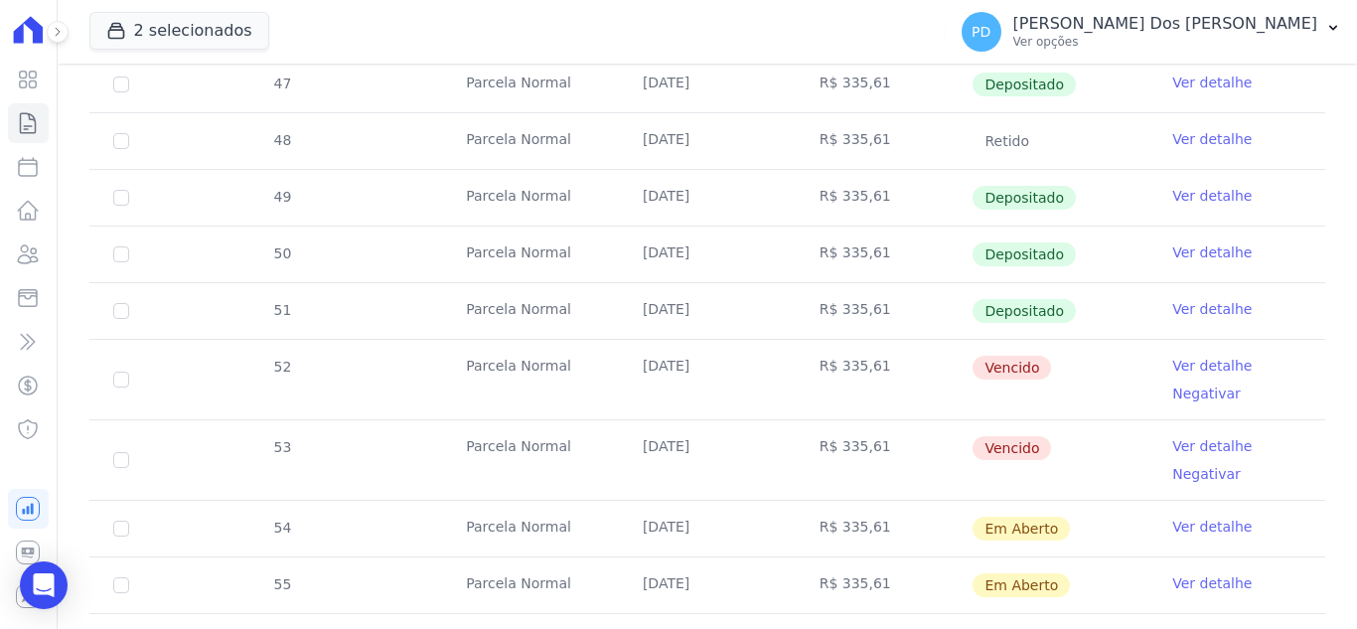
click at [1179, 446] on link "Ver detalhe" at bounding box center [1211, 446] width 79 height 20
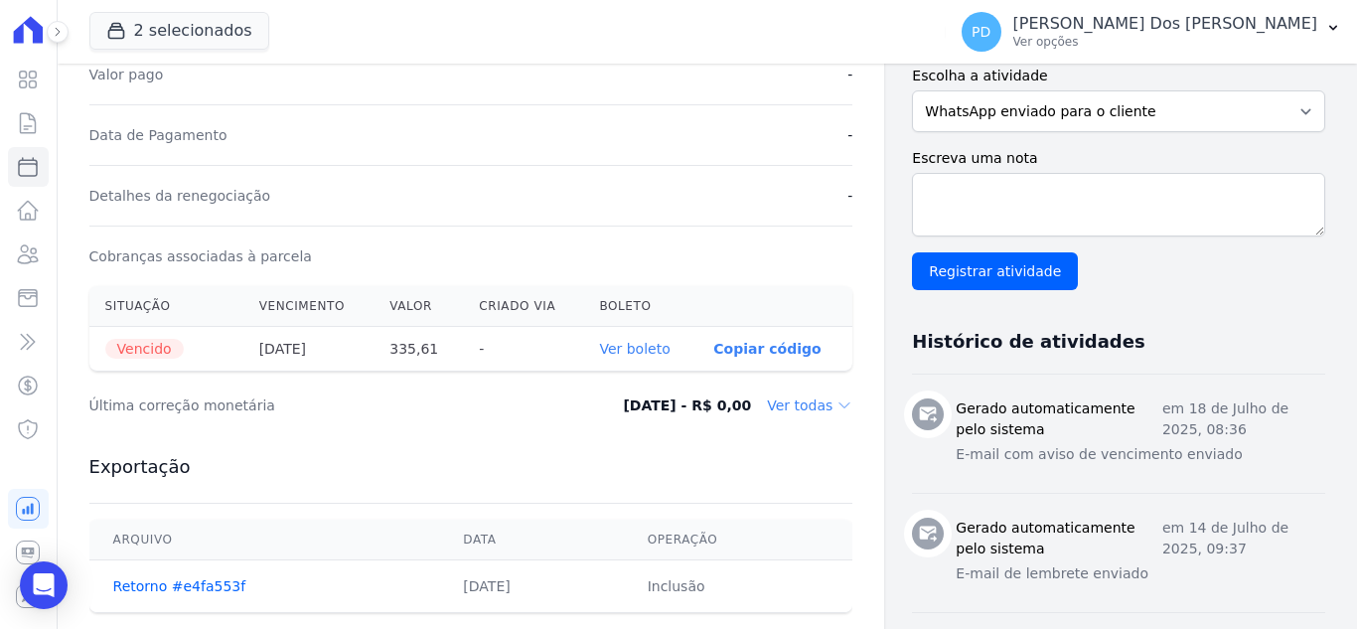
scroll to position [497, 0]
click at [616, 346] on link "Ver boleto" at bounding box center [634, 347] width 71 height 16
click at [31, 123] on icon at bounding box center [28, 123] width 24 height 24
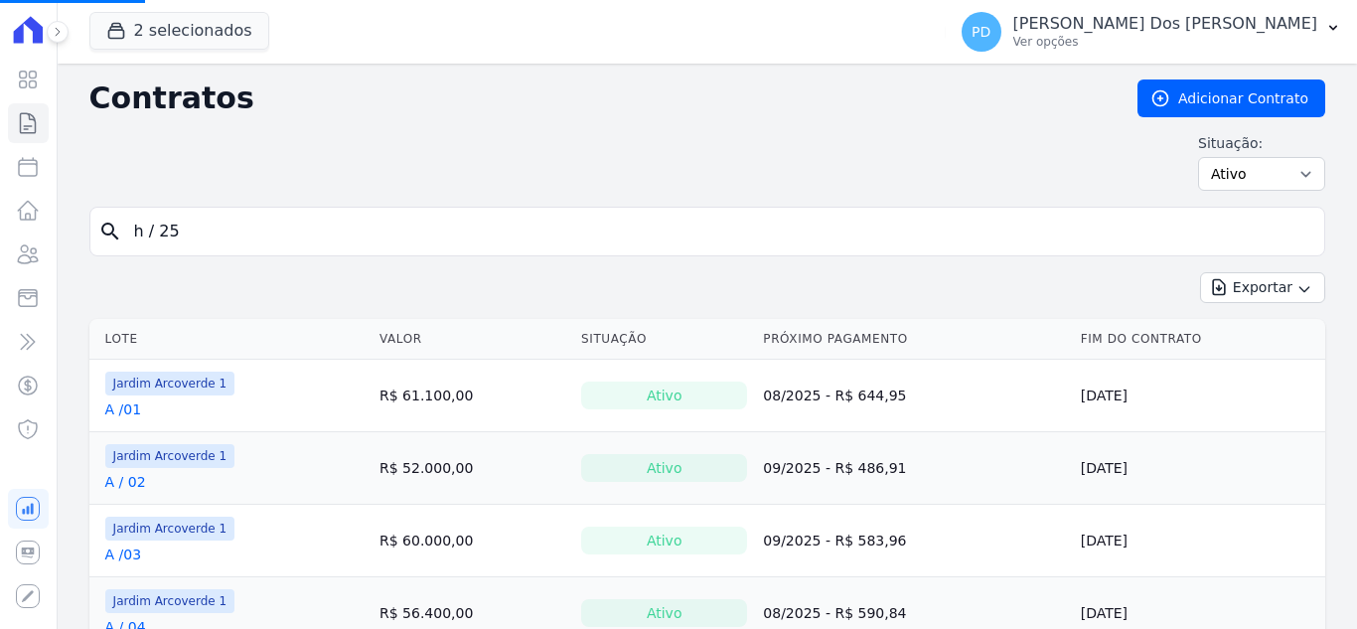
click at [194, 234] on input "h / 25" at bounding box center [719, 232] width 1194 height 40
click at [130, 227] on input "search" at bounding box center [719, 232] width 1194 height 40
drag, startPoint x: 184, startPoint y: 225, endPoint x: 238, endPoint y: 224, distance: 54.7
click at [185, 225] on input "search" at bounding box center [719, 232] width 1194 height 40
click at [198, 230] on input "e /" at bounding box center [719, 232] width 1194 height 40
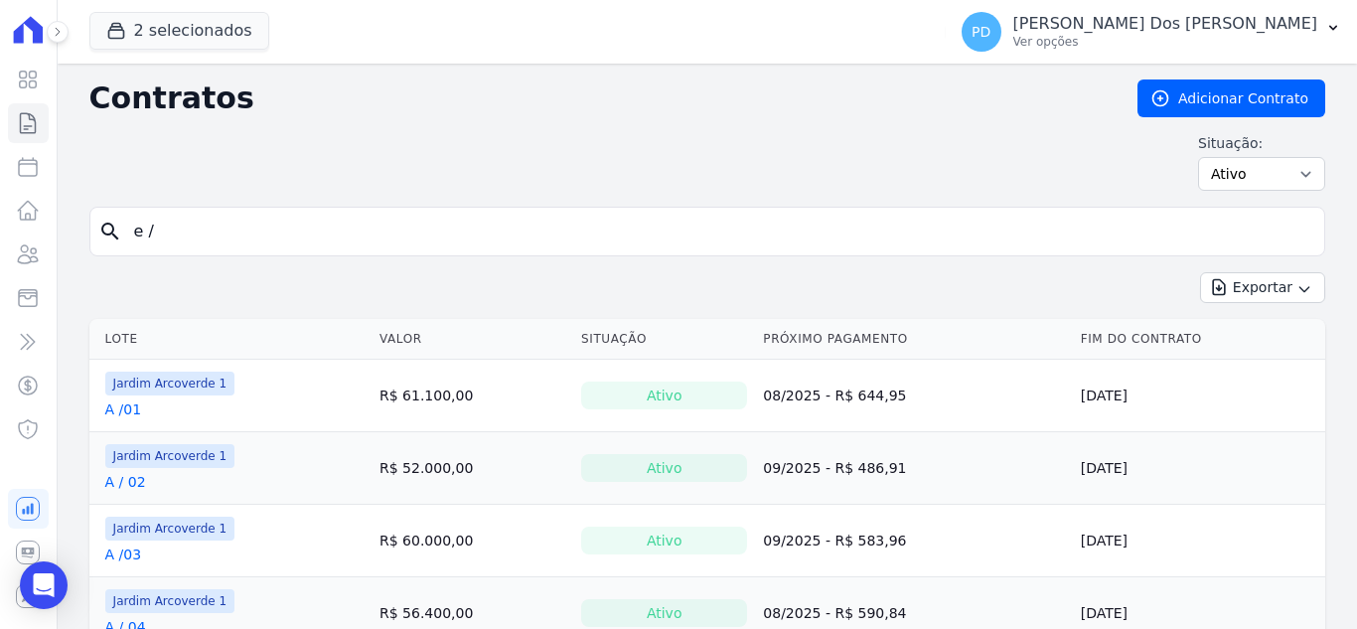
type input "e / 0"
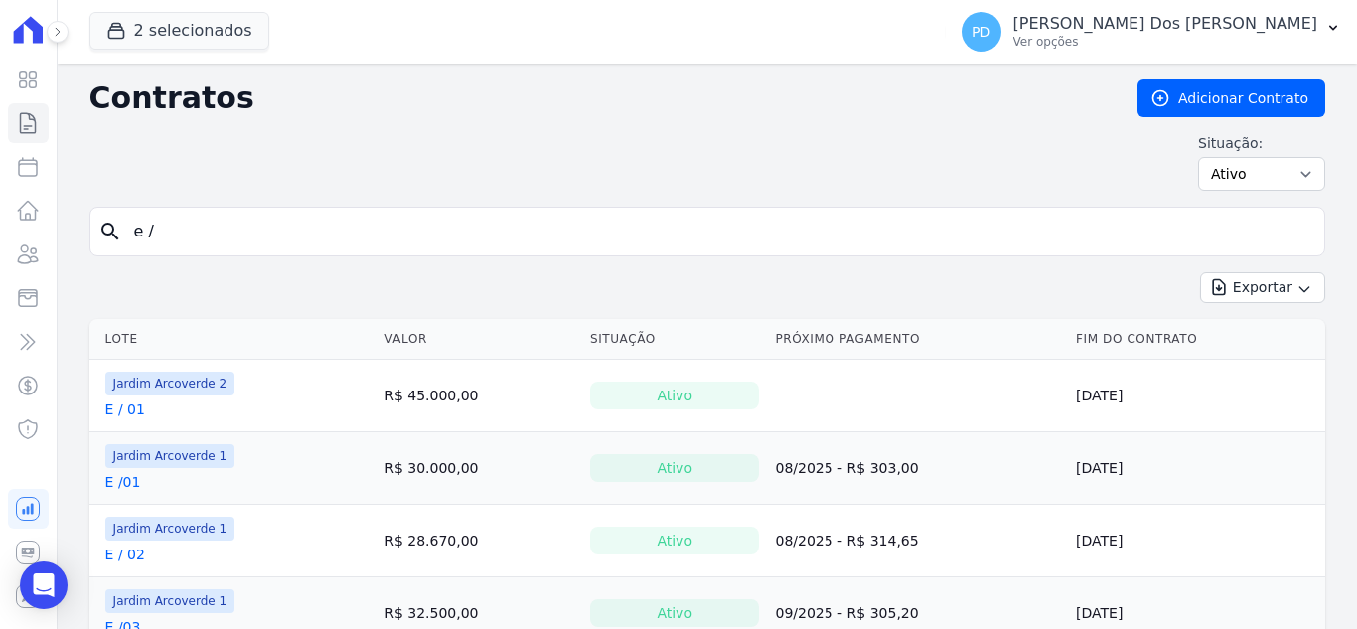
click at [197, 230] on input "e /" at bounding box center [719, 232] width 1194 height 40
type input "e / 03"
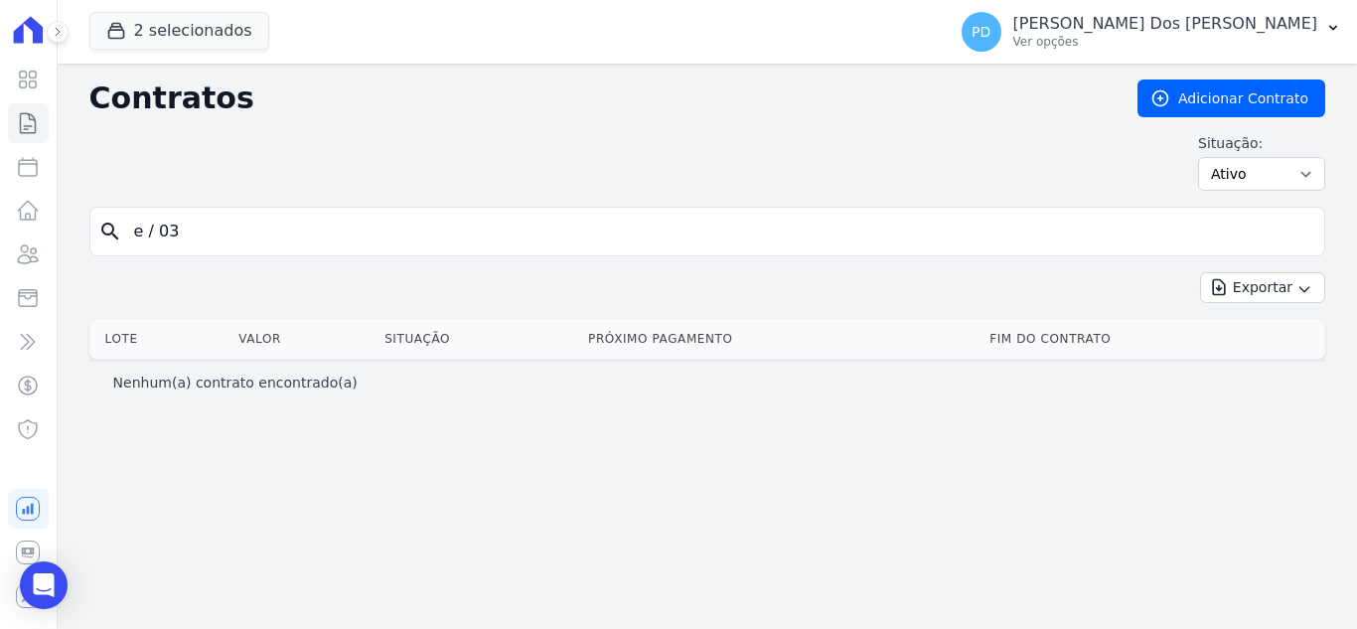
click at [159, 238] on input "e / 03" at bounding box center [719, 232] width 1194 height 40
type input "e /03"
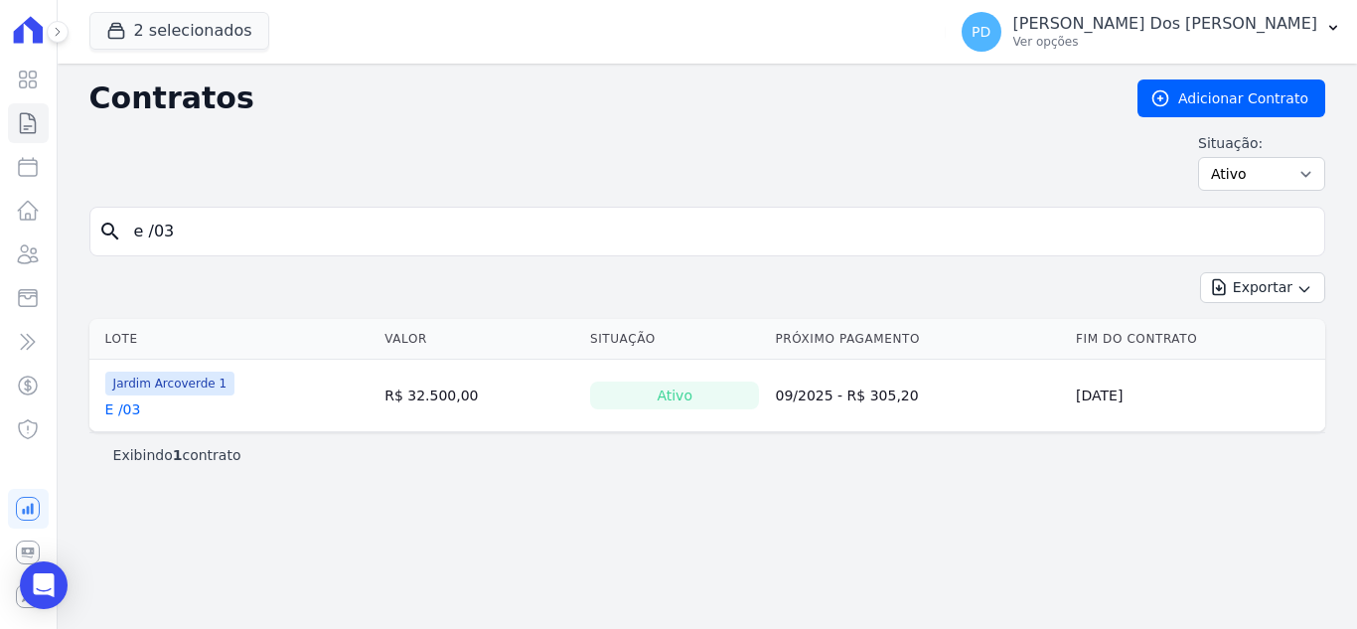
click at [133, 409] on link "E /03" at bounding box center [123, 409] width 36 height 20
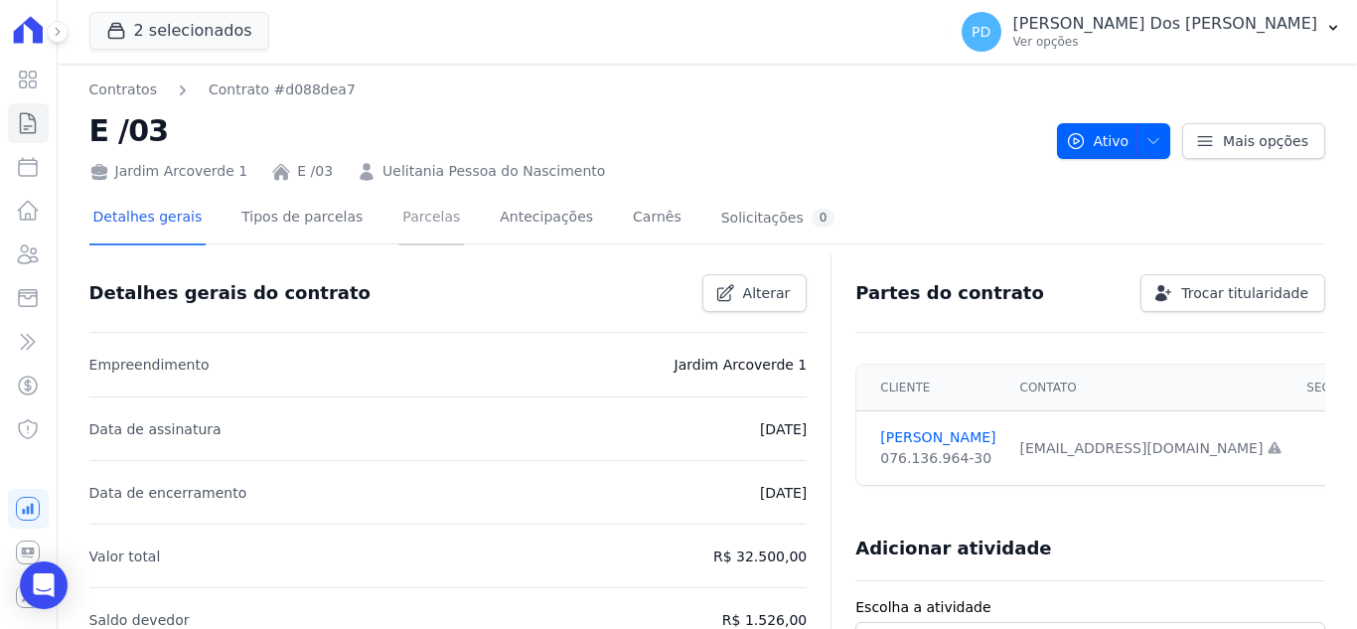
click at [398, 208] on link "Parcelas" at bounding box center [431, 219] width 66 height 53
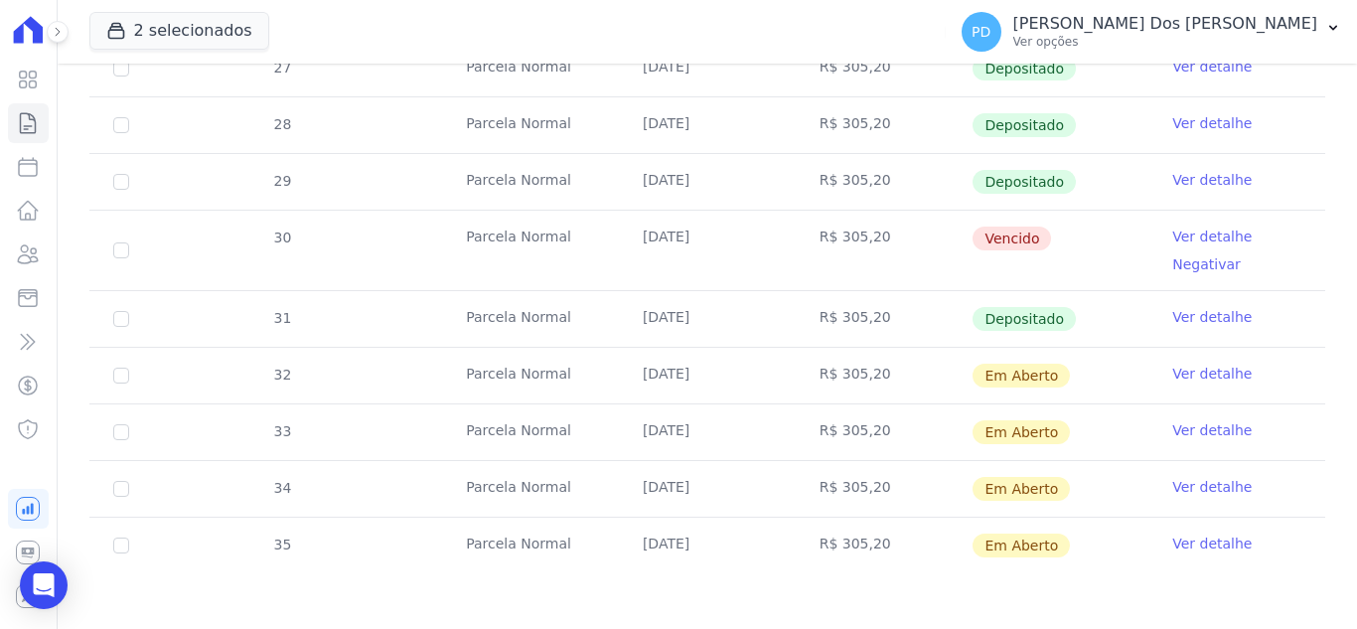
scroll to position [646, 0]
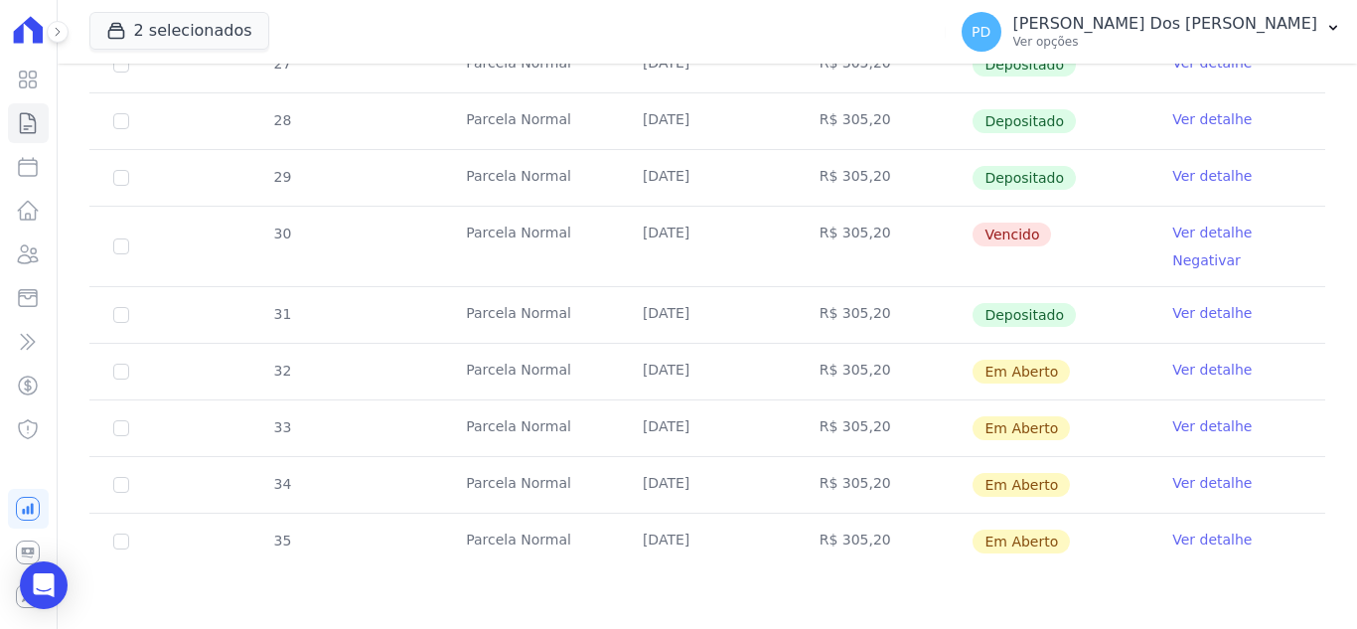
click at [1183, 228] on link "Ver detalhe" at bounding box center [1211, 233] width 79 height 20
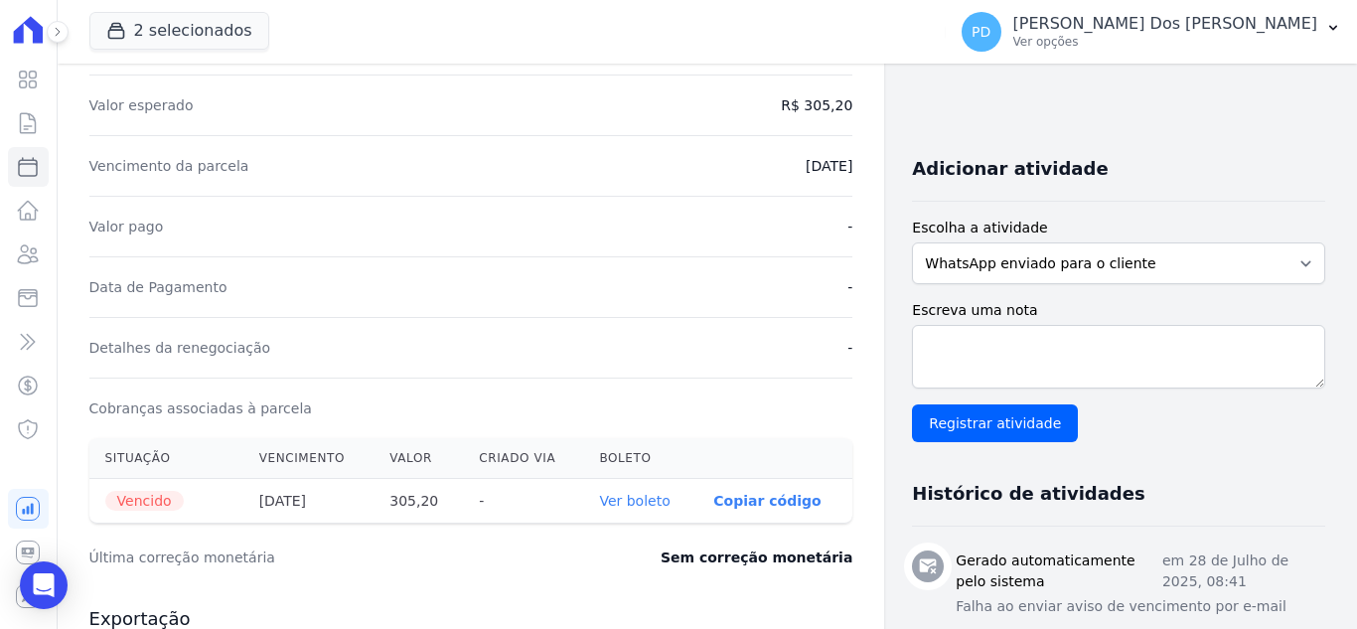
scroll to position [397, 0]
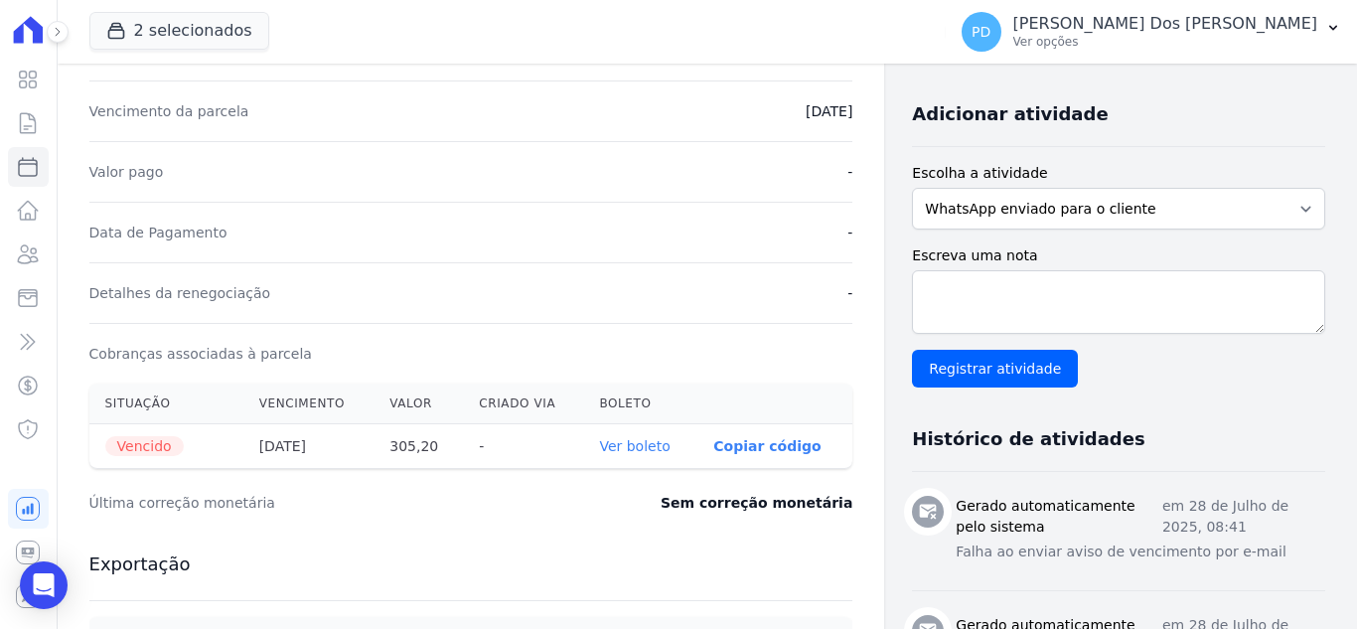
click at [645, 453] on link "Ver boleto" at bounding box center [634, 446] width 71 height 16
